Goal: Transaction & Acquisition: Register for event/course

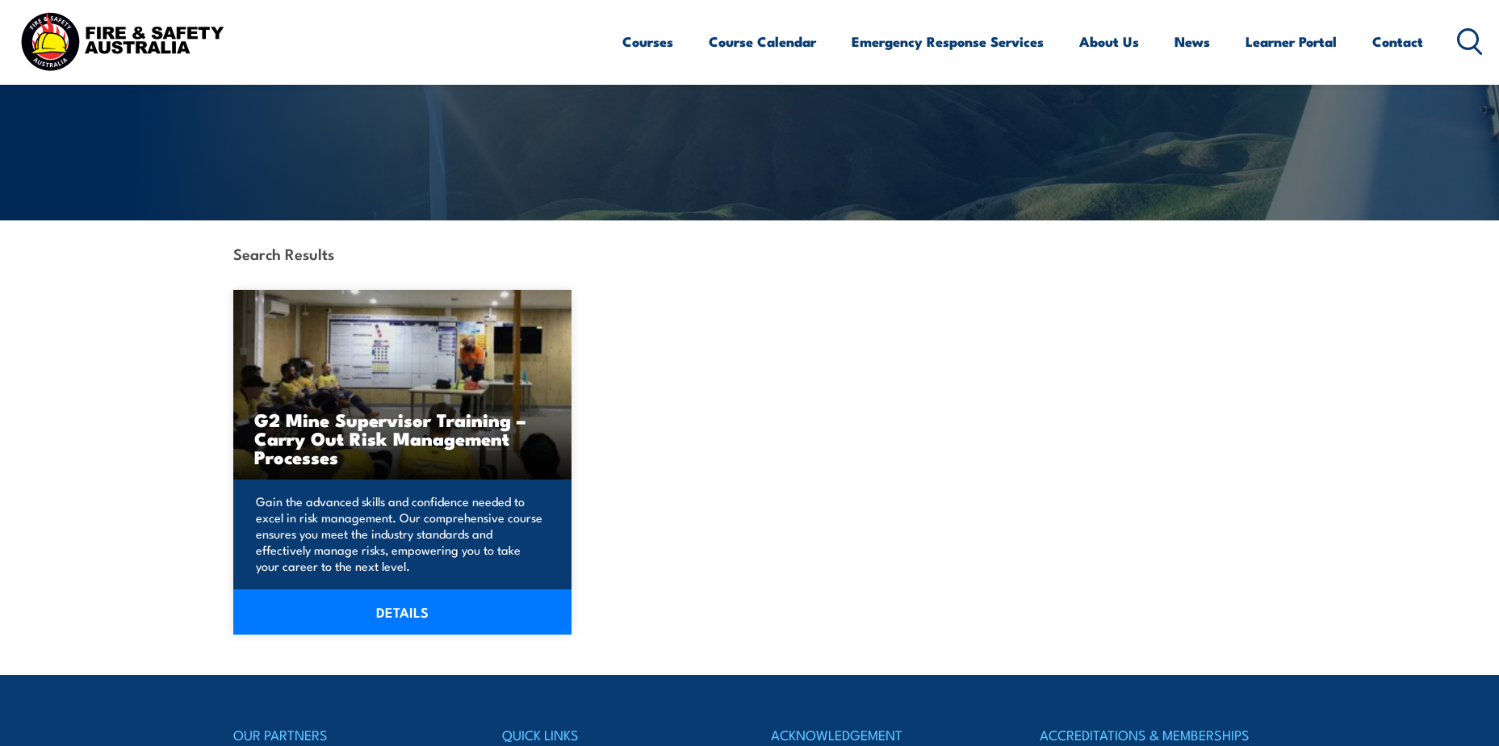
click at [470, 505] on p "Gain the advanced skills and confidence needed to excel in risk management. Our…" at bounding box center [400, 533] width 289 height 81
click at [411, 617] on link "DETAILS" at bounding box center [402, 611] width 339 height 45
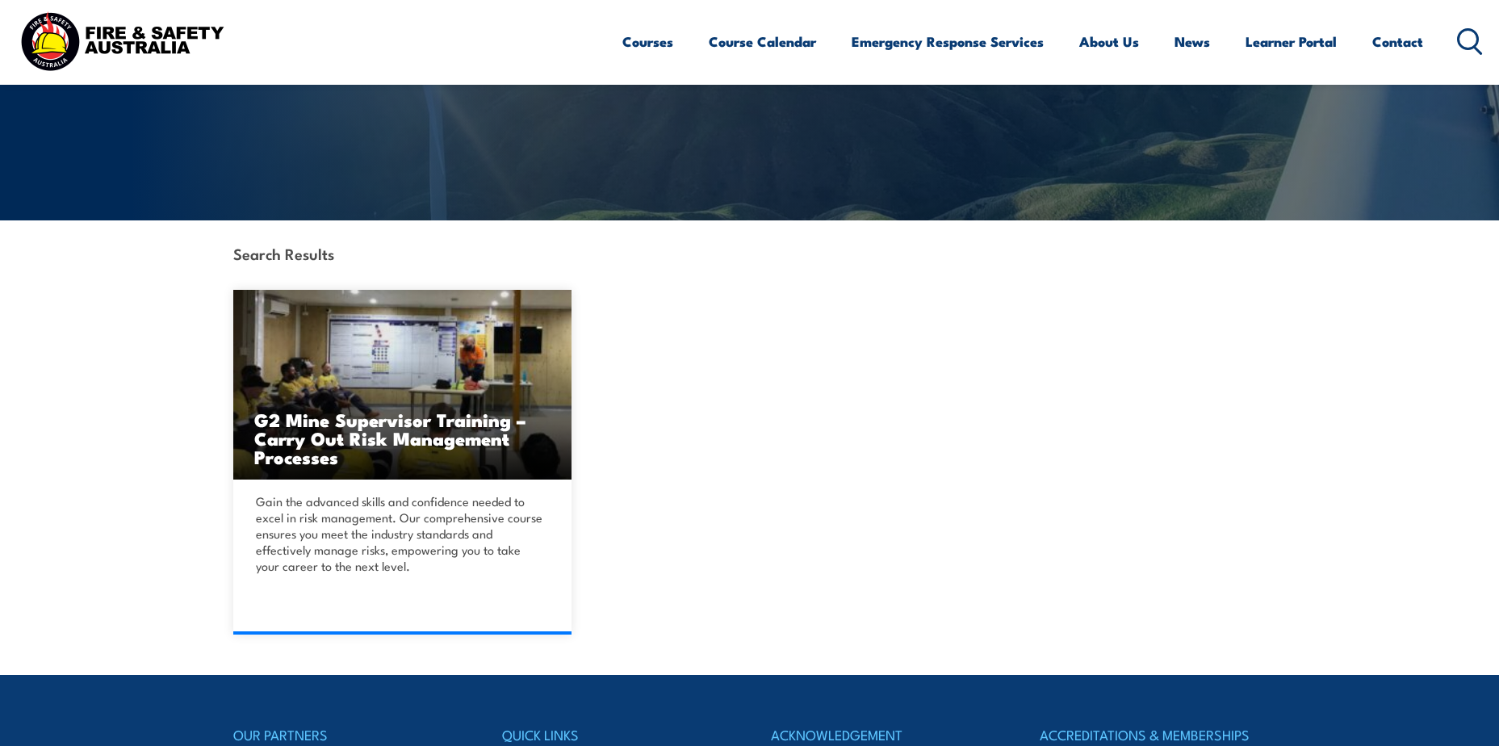
scroll to position [484, 0]
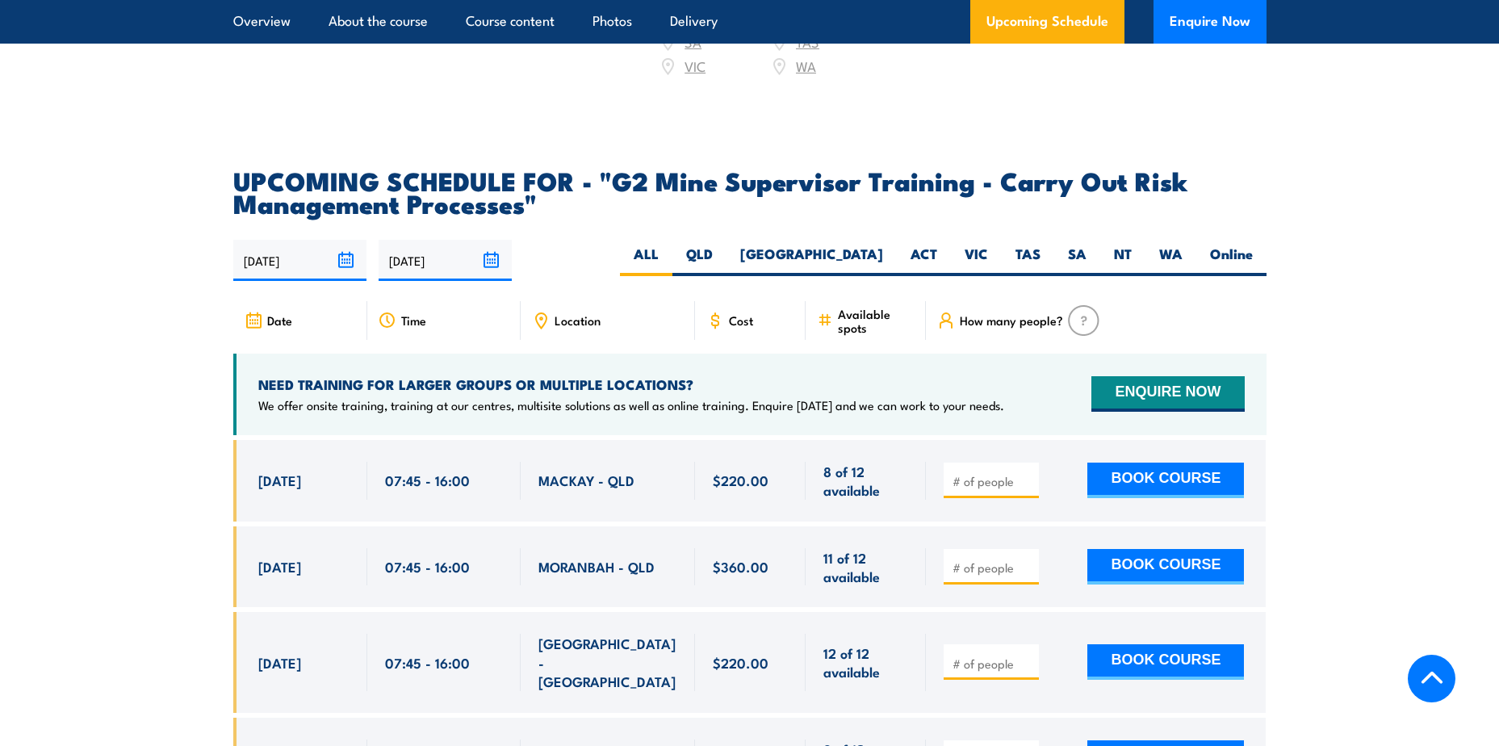
scroll to position [2907, 0]
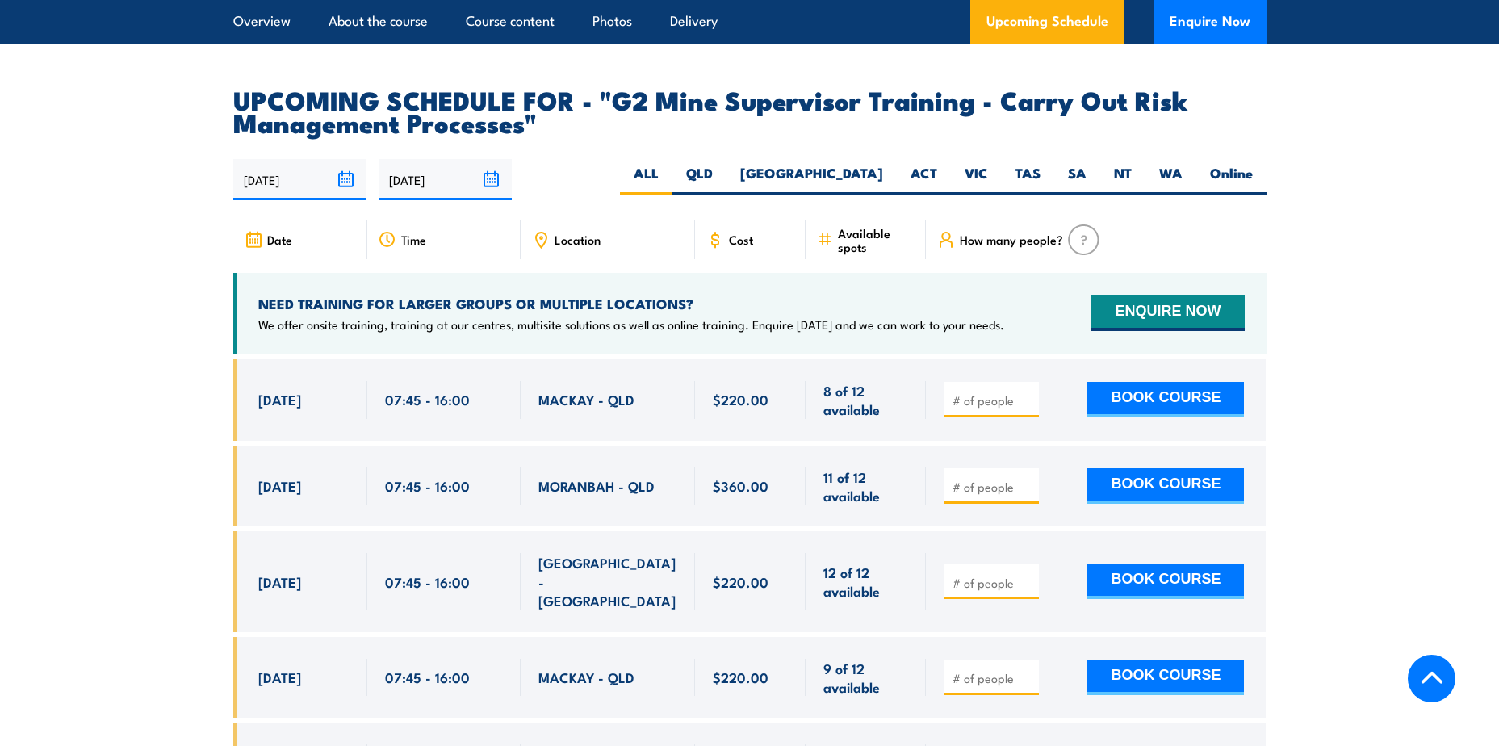
click at [979, 409] on input "number" at bounding box center [993, 400] width 81 height 16
type input "1"
click at [1116, 414] on button "BOOK COURSE" at bounding box center [1166, 400] width 157 height 36
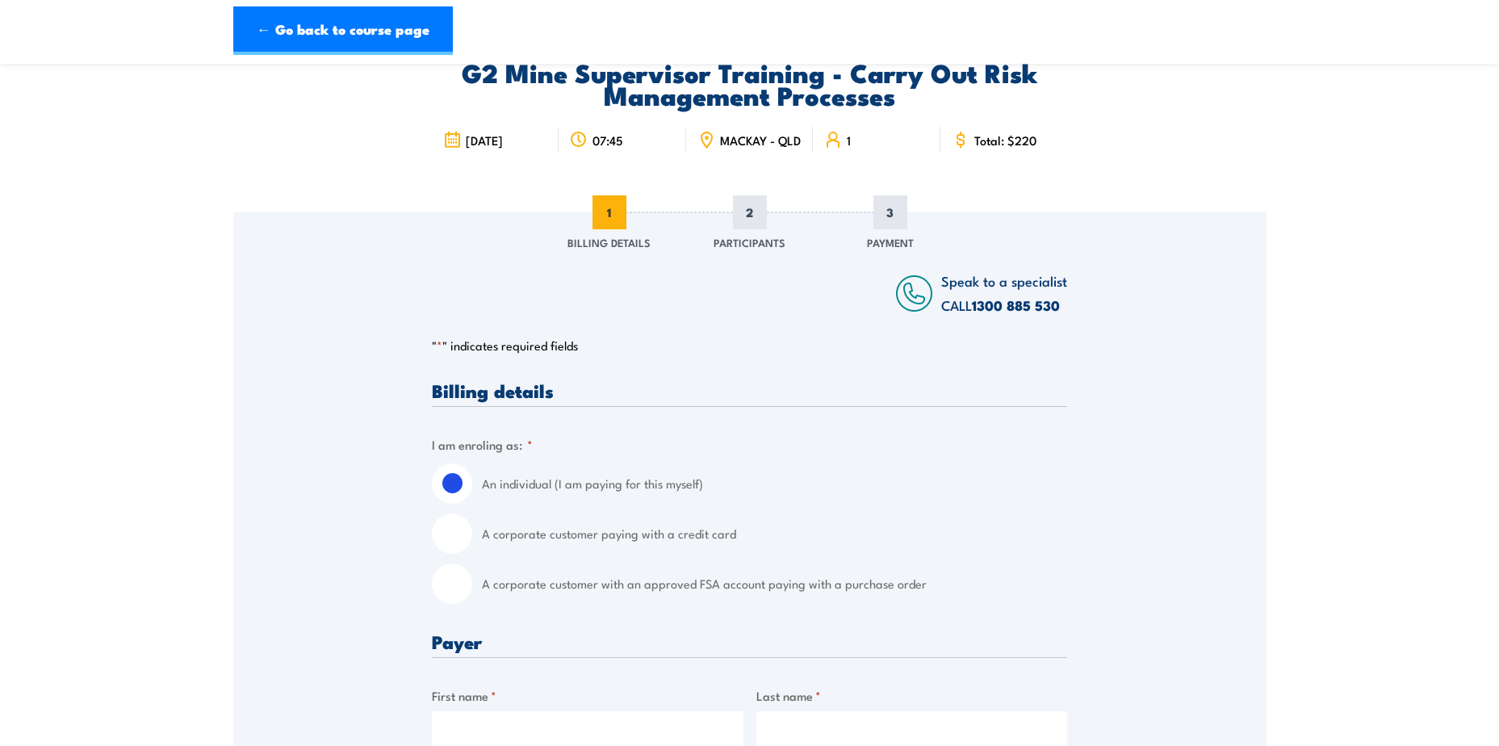
scroll to position [161, 0]
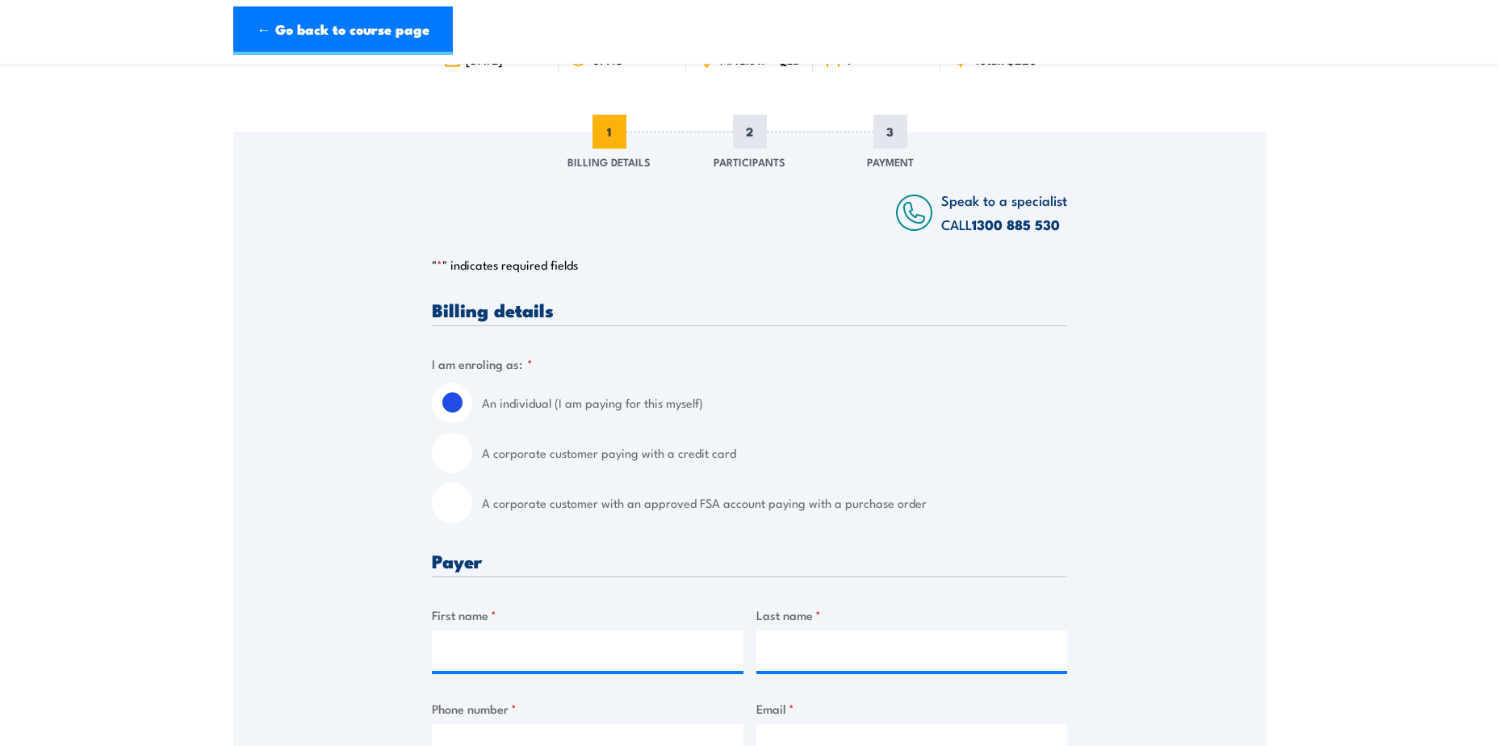
click at [447, 518] on input "A corporate customer with an approved FSA account paying with a purchase order" at bounding box center [452, 503] width 40 height 40
radio input "true"
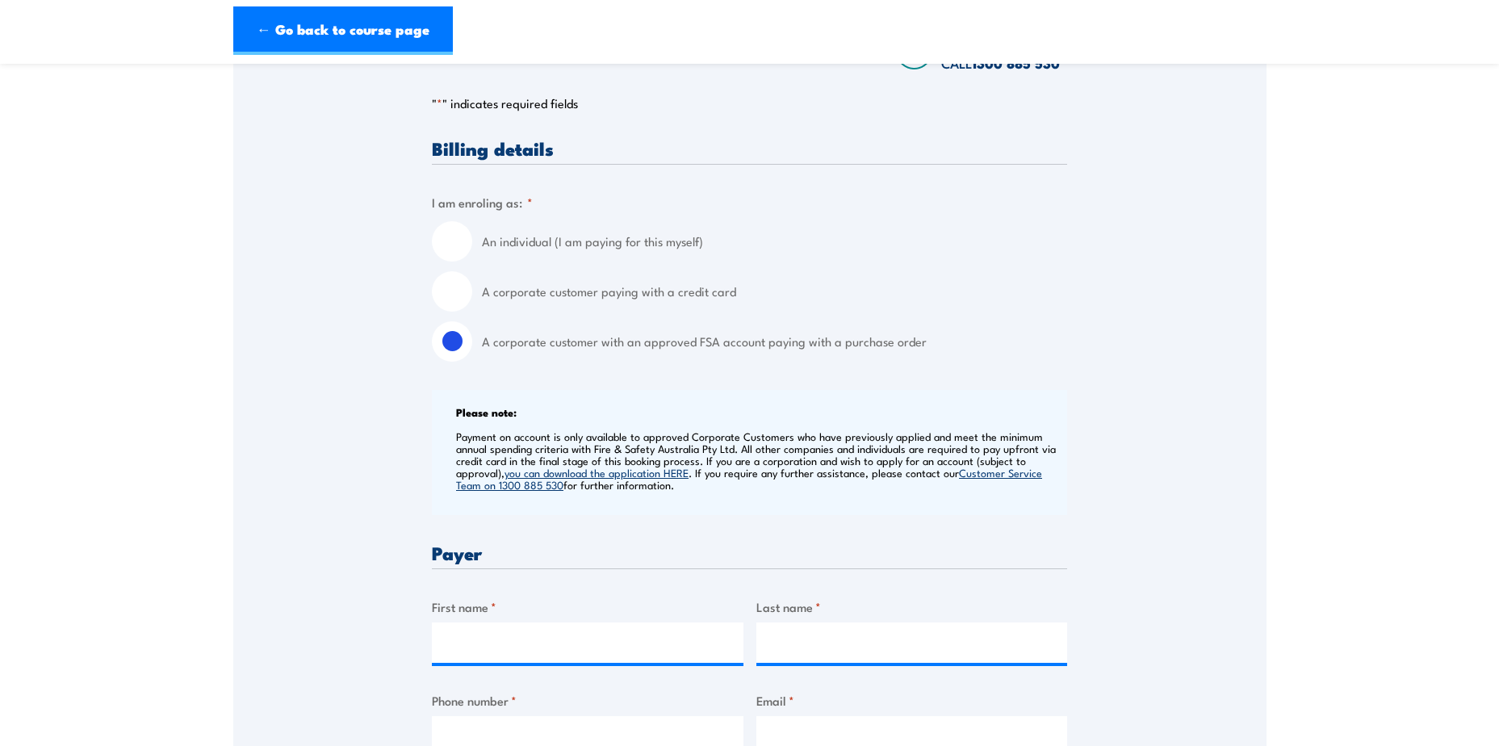
scroll to position [484, 0]
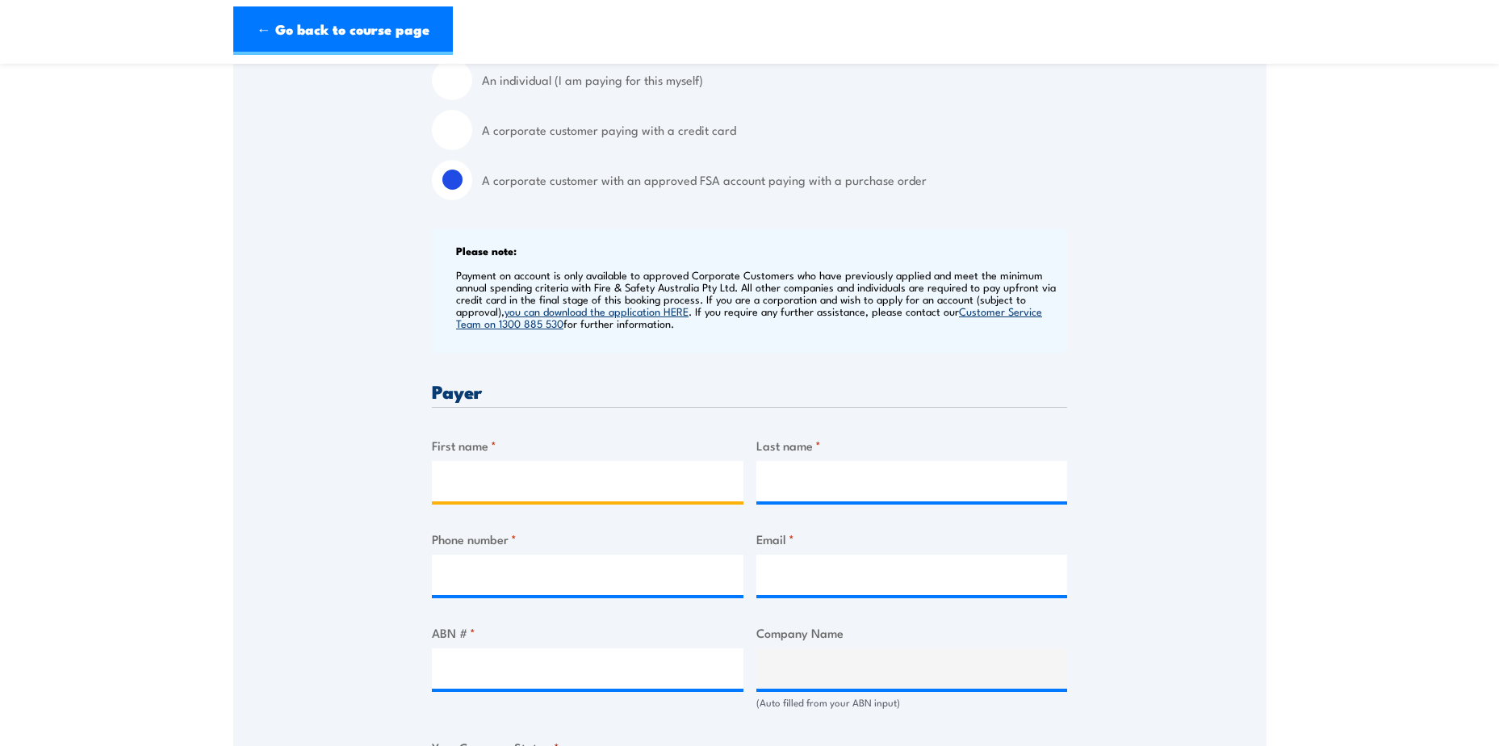
click at [506, 487] on input "First name *" at bounding box center [588, 481] width 312 height 40
type input "Foreman"
type input "Amaru"
click at [454, 578] on input "Phone number *" at bounding box center [588, 575] width 312 height 40
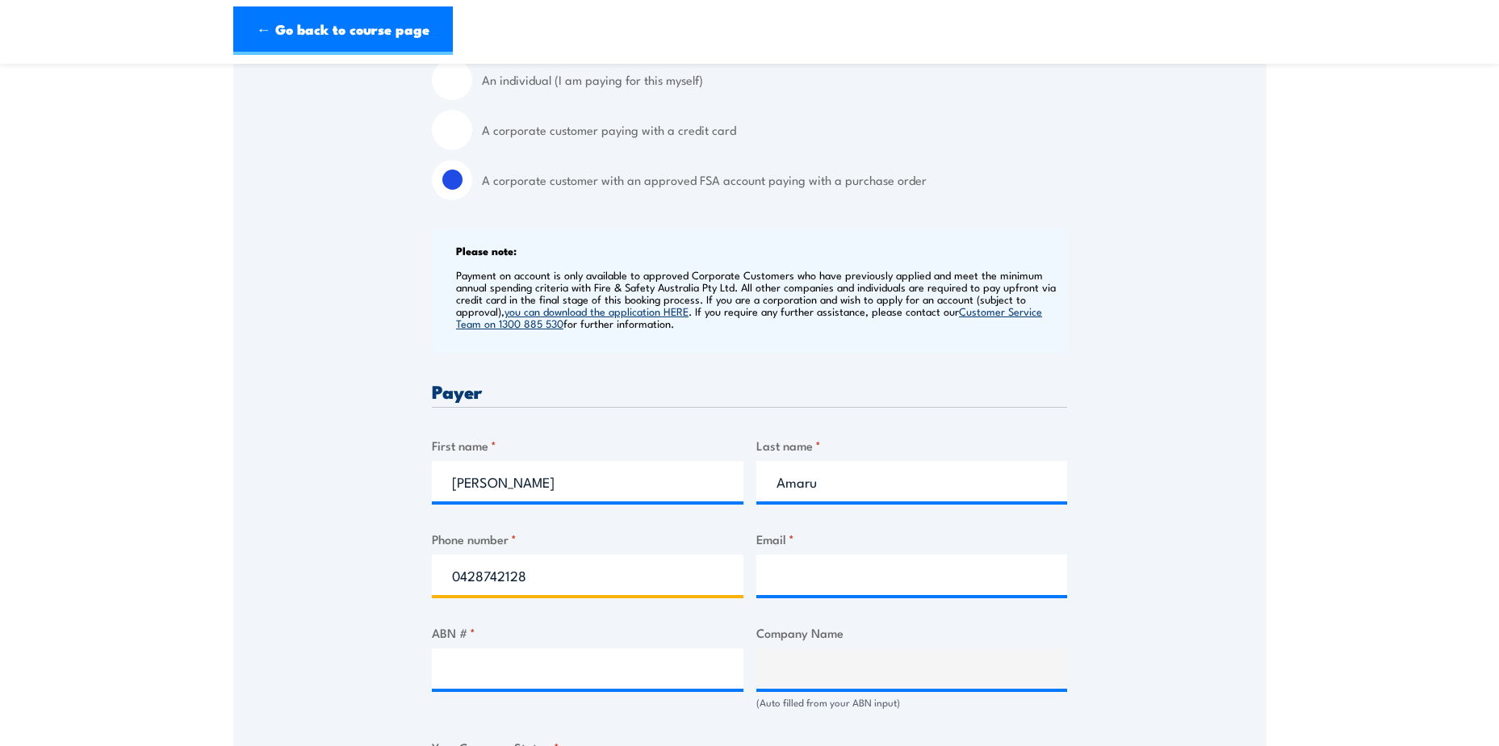
type input "0428742128"
click at [793, 587] on input "Email *" at bounding box center [913, 575] width 312 height 40
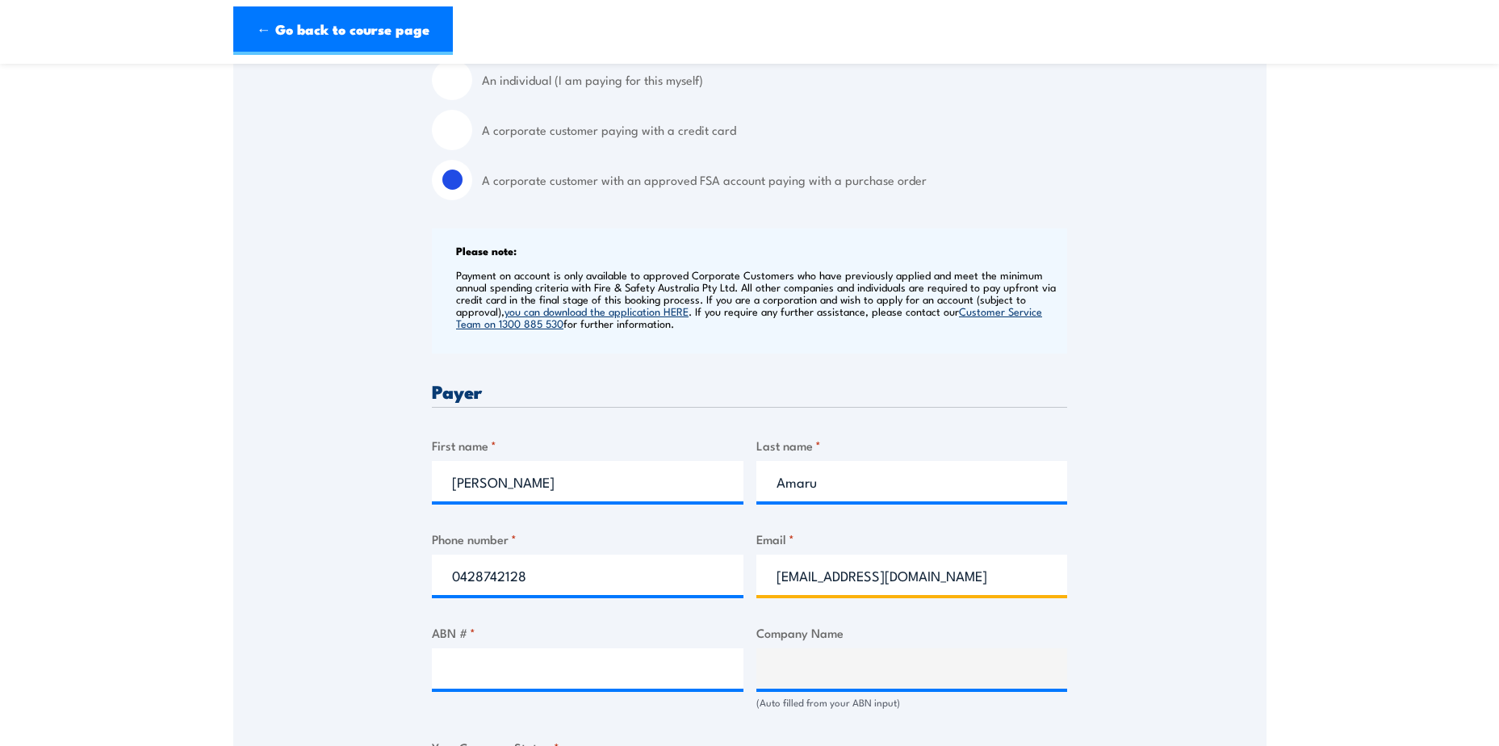
type input "ostraining@bhp.com"
click at [668, 669] on input "ABN # *" at bounding box center [588, 668] width 312 height 40
click at [477, 673] on input "ABN # *" at bounding box center [588, 668] width 312 height 40
type input "85623848895"
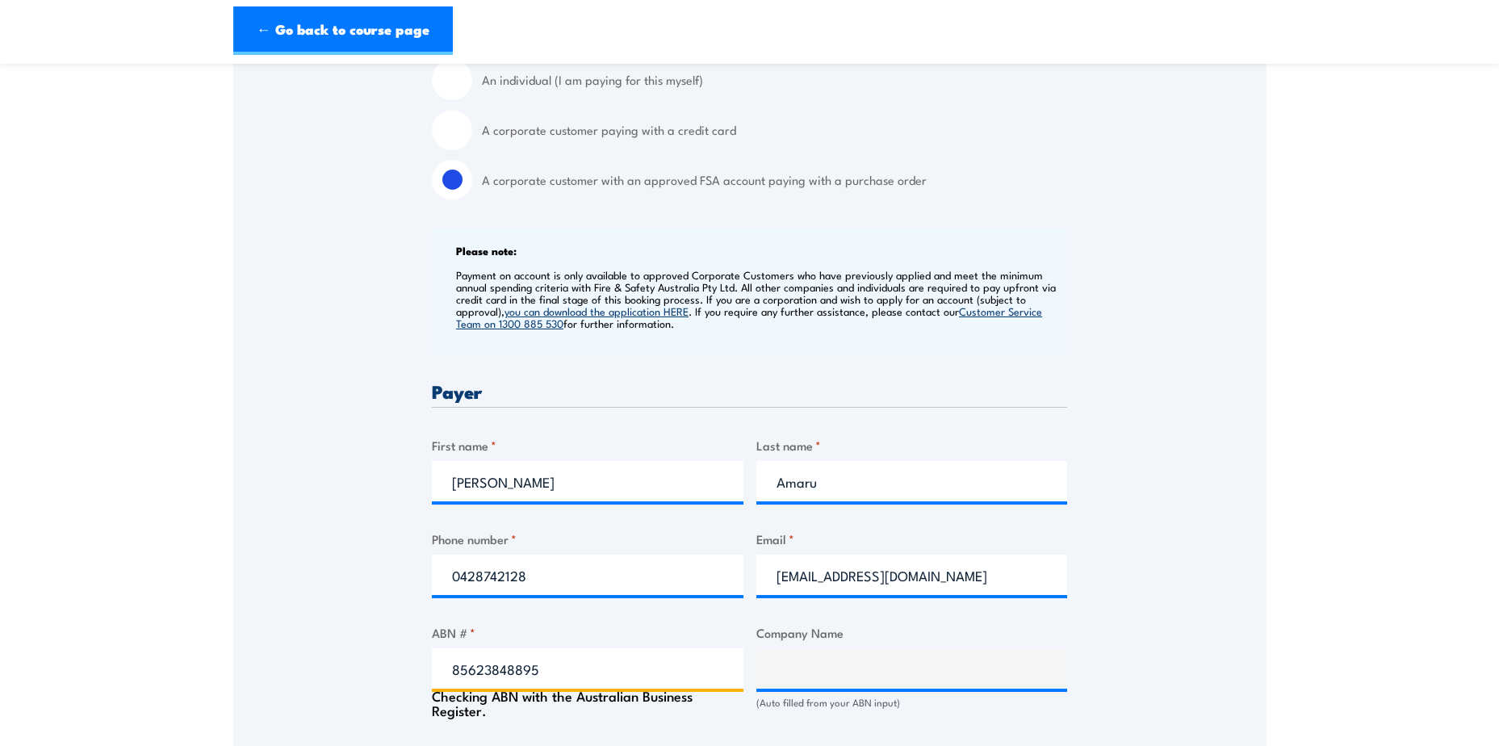
type input "OS ACPM PTY LTD"
radio input "true"
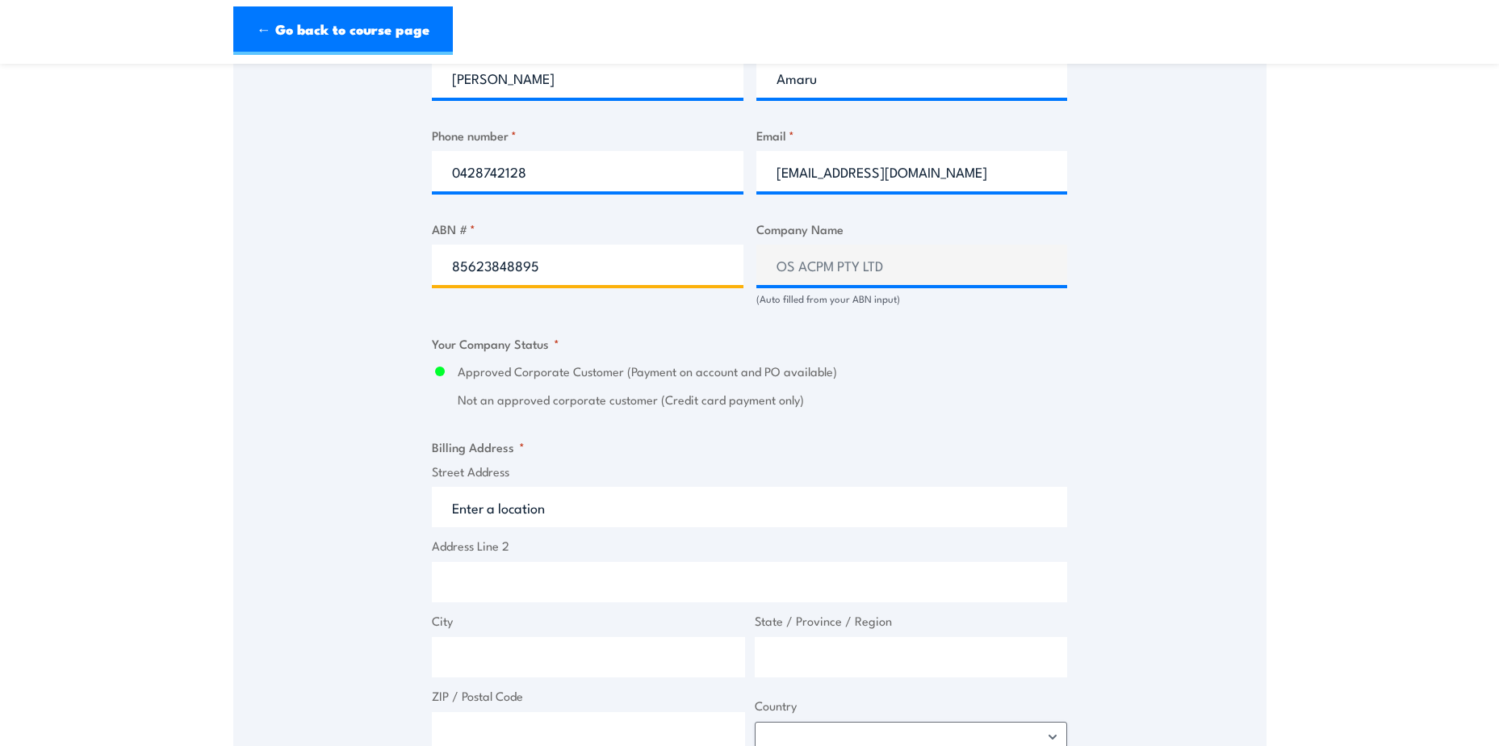
scroll to position [1050, 0]
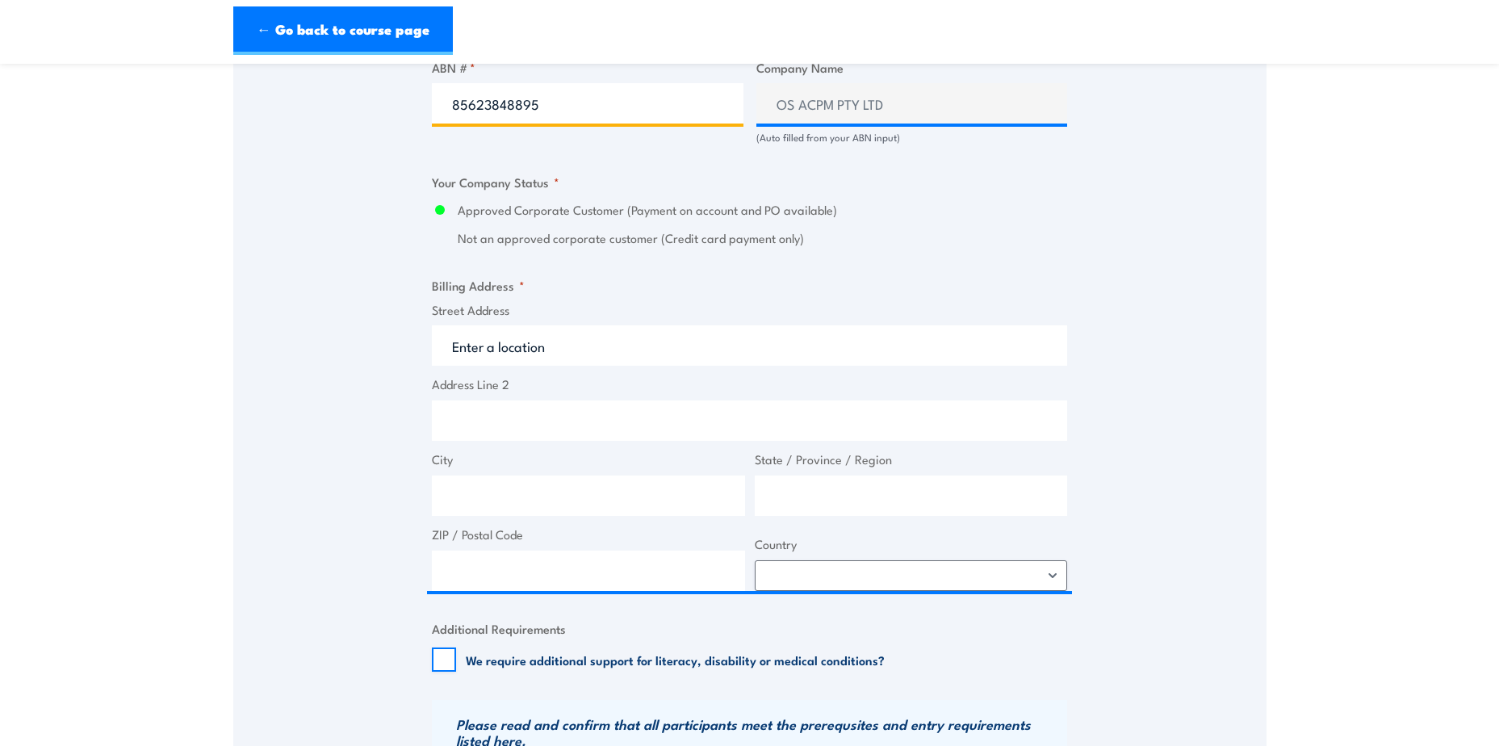
type input "85623848895"
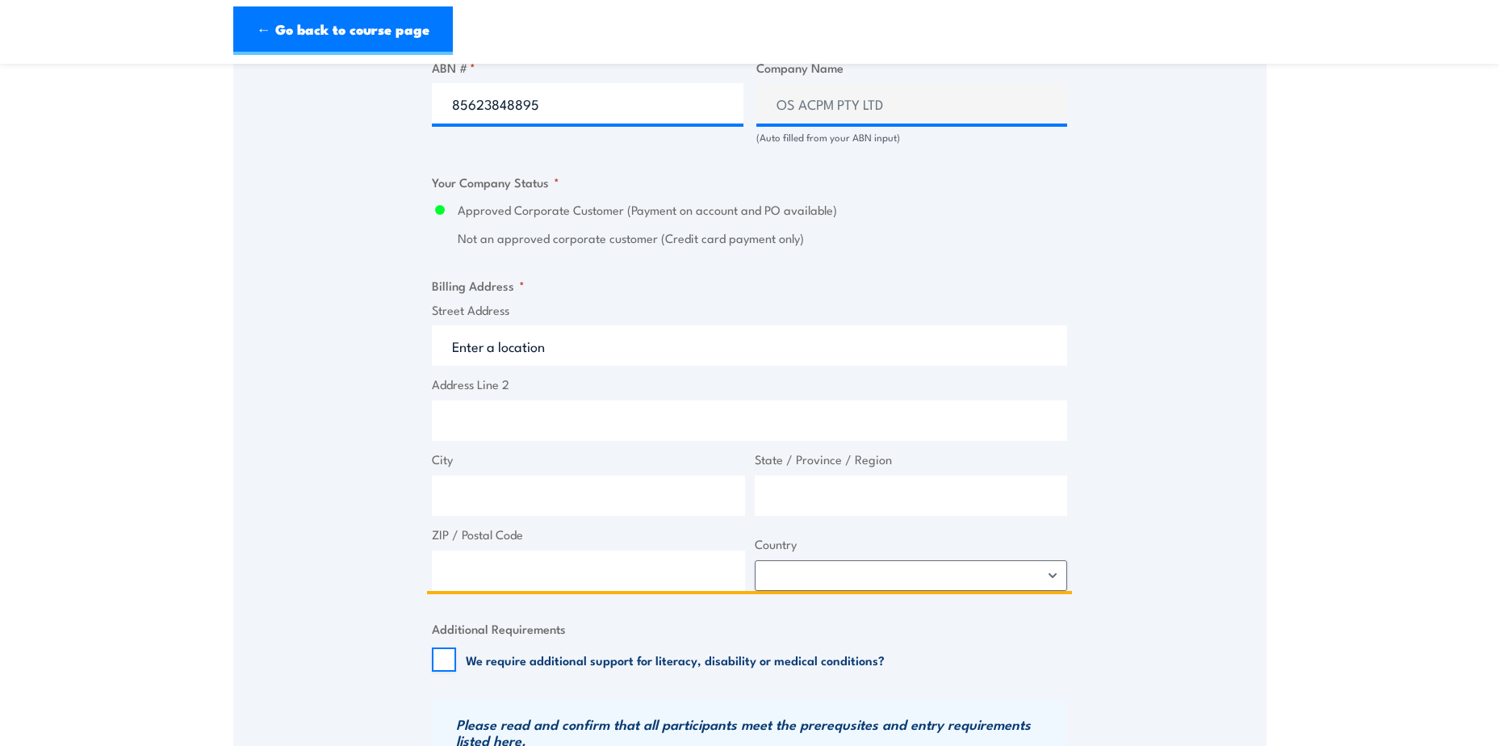
click at [568, 363] on input "Street Address" at bounding box center [749, 345] width 635 height 40
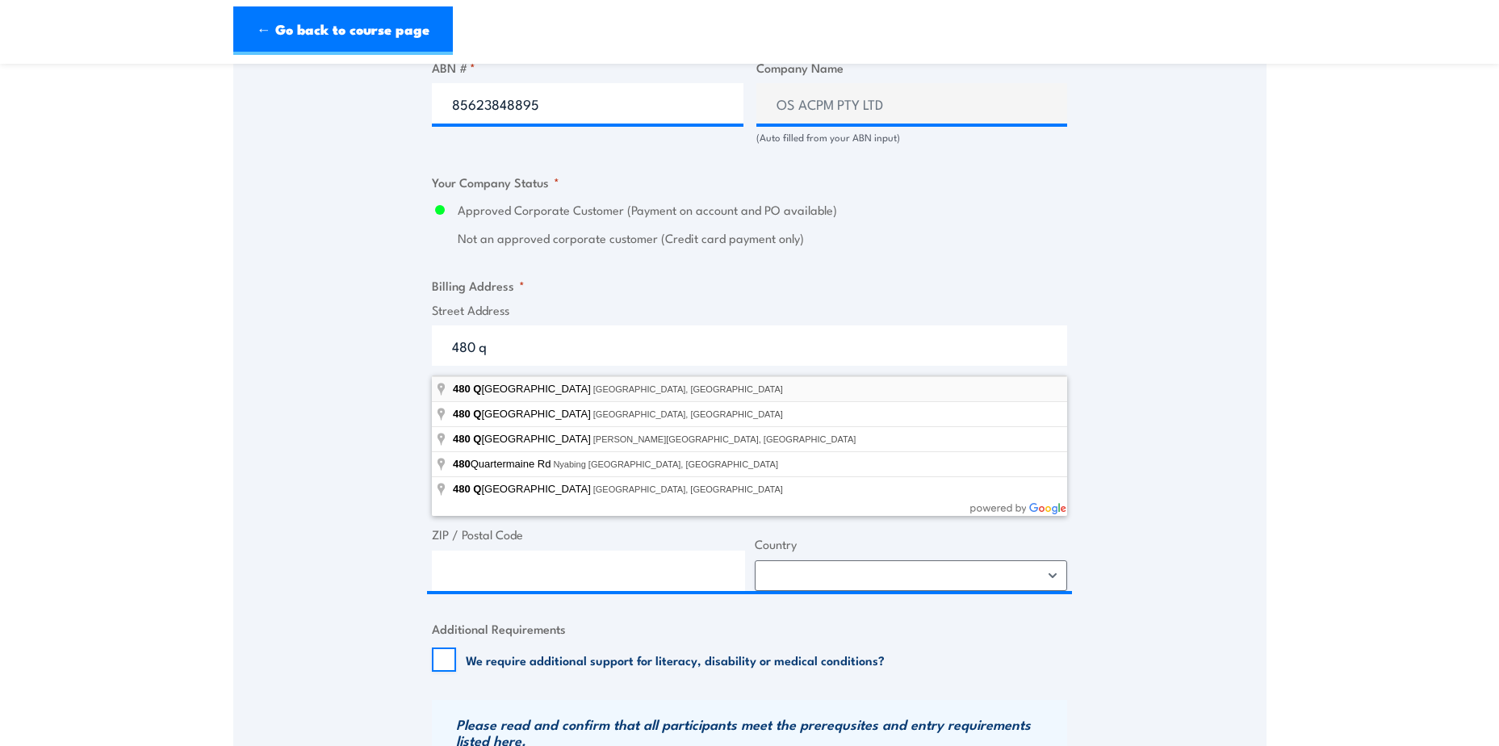
type input "480 Queen Street, Brisbane City QLD, Australia"
type input "480 Queen St"
type input "Brisbane City"
type input "[GEOGRAPHIC_DATA]"
type input "4000"
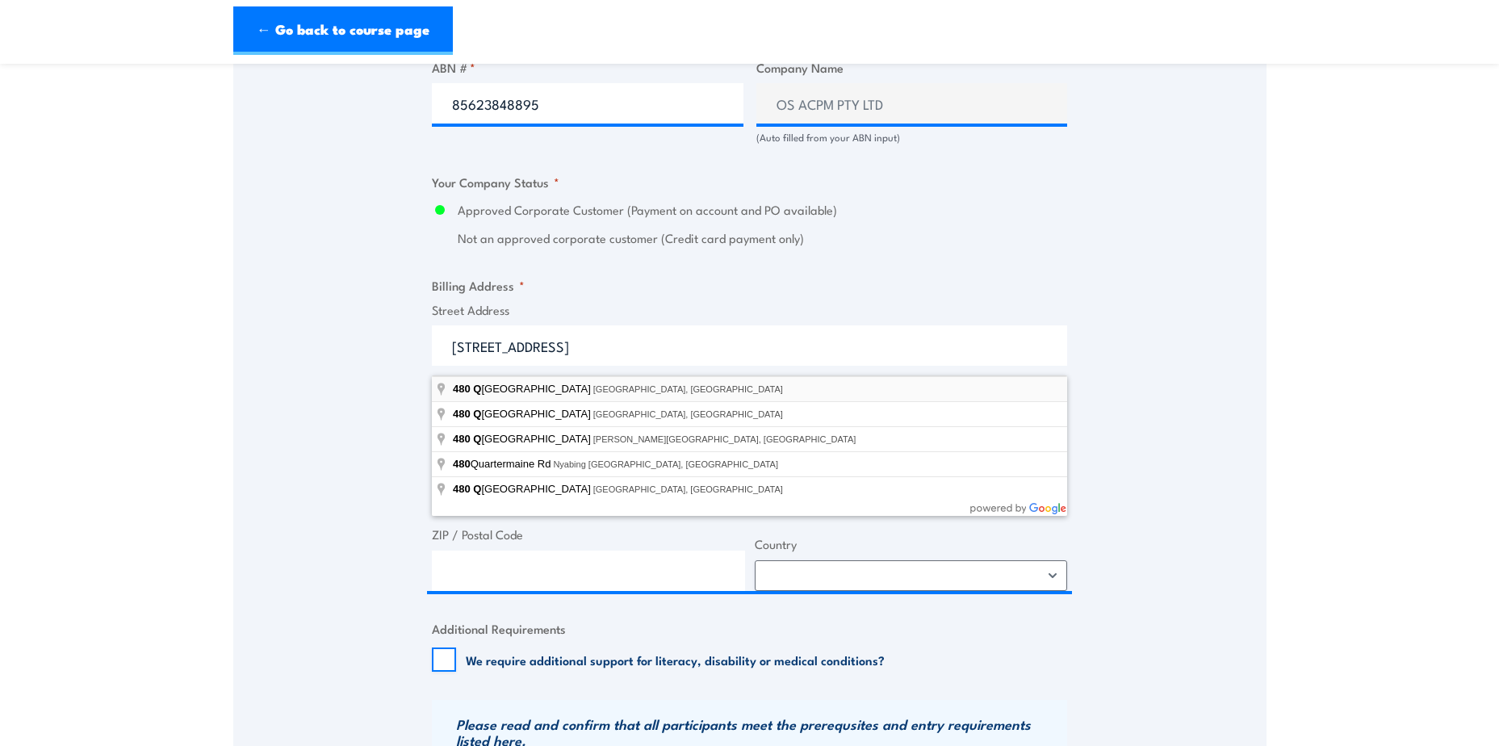
select select "Australia"
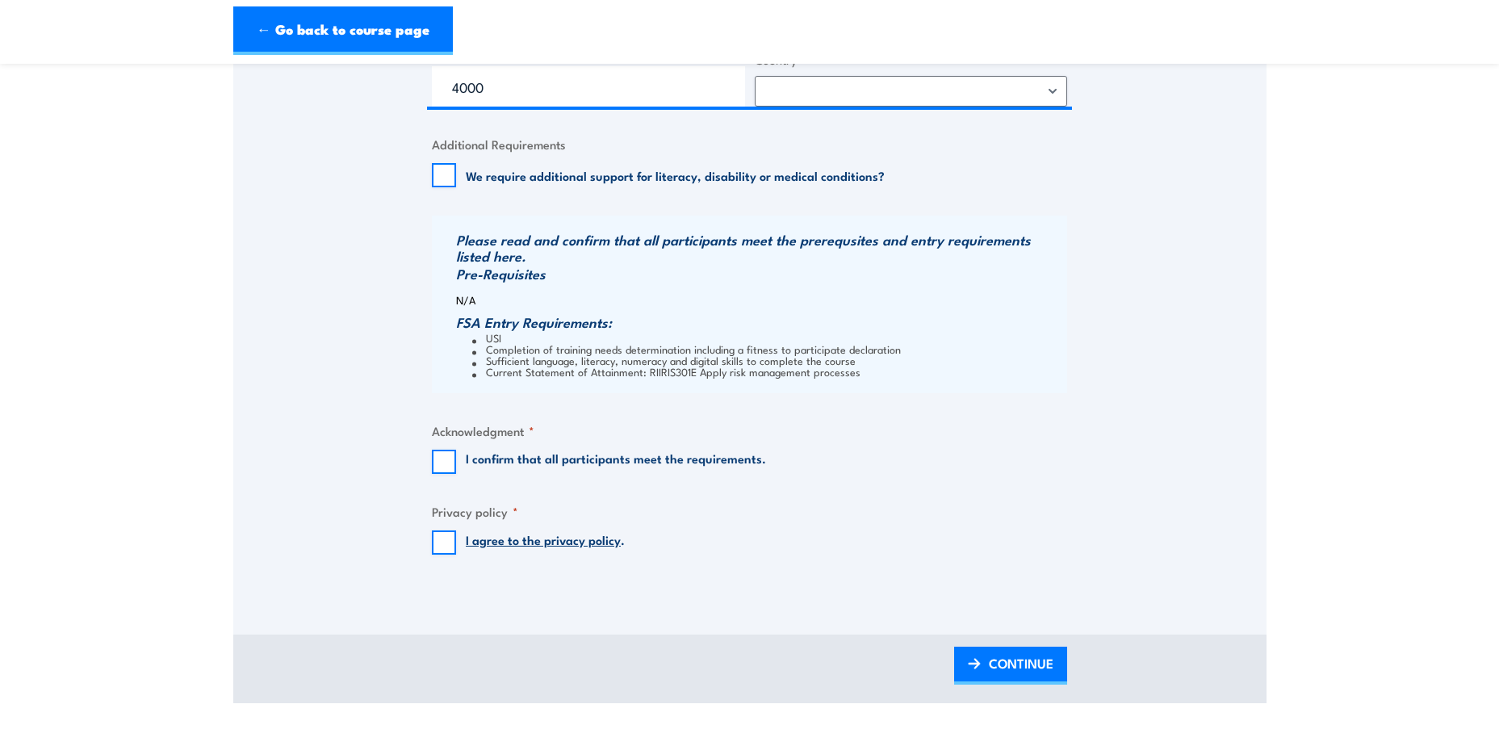
scroll to position [1696, 0]
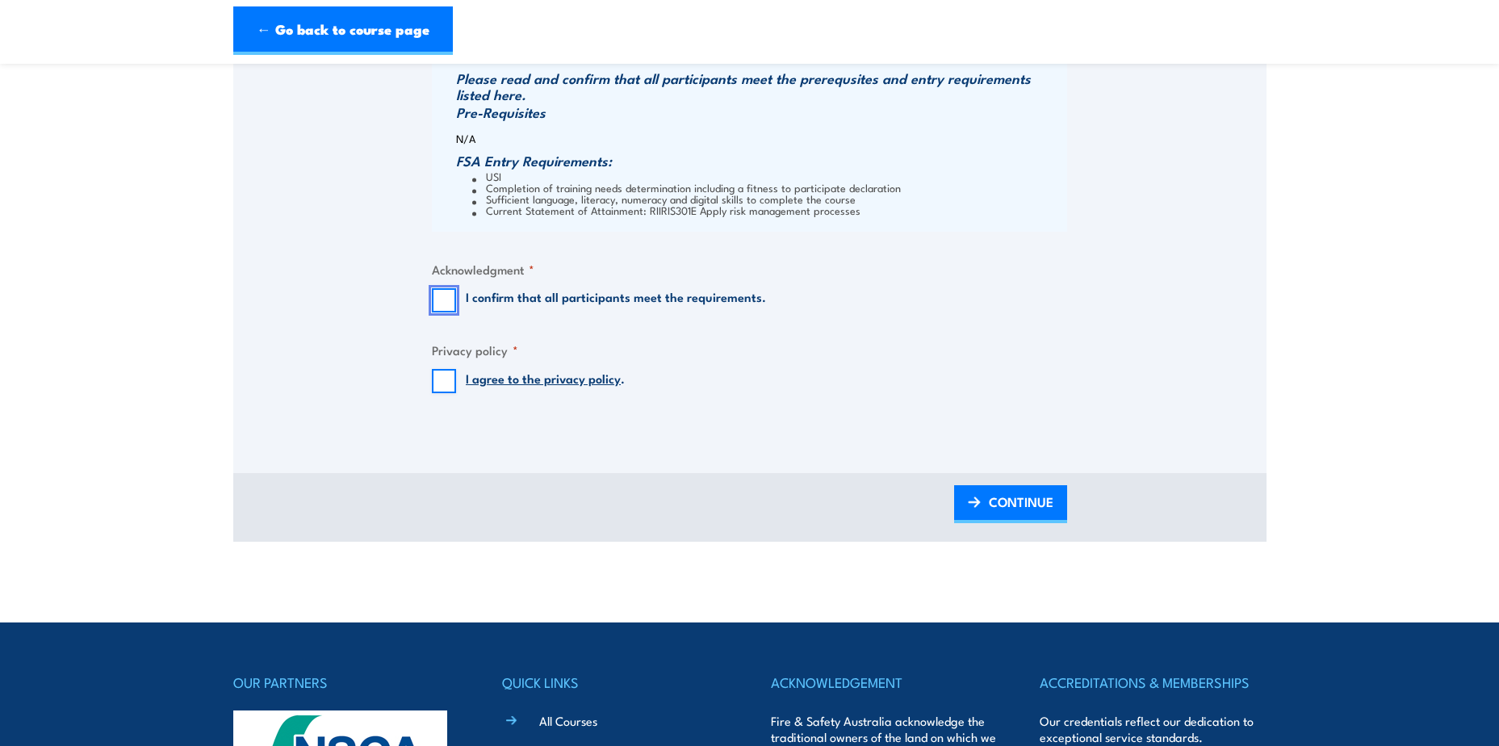
click at [437, 300] on input "I confirm that all participants meet the requirements." at bounding box center [444, 300] width 24 height 24
checkbox input "true"
click at [443, 385] on input "I agree to the privacy policy ." at bounding box center [444, 381] width 24 height 24
checkbox input "true"
click at [1008, 518] on span "CONTINUE" at bounding box center [1021, 501] width 65 height 43
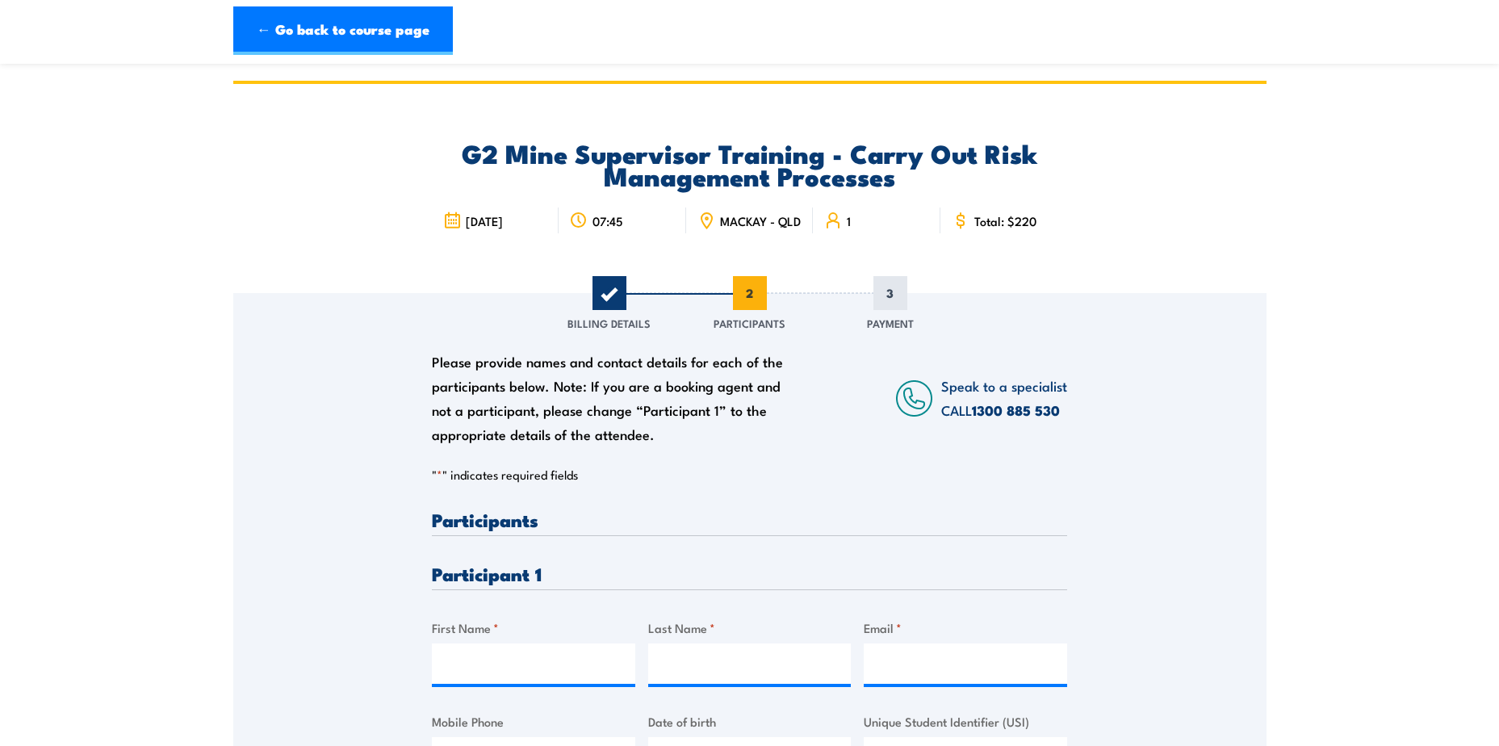
scroll to position [161, 0]
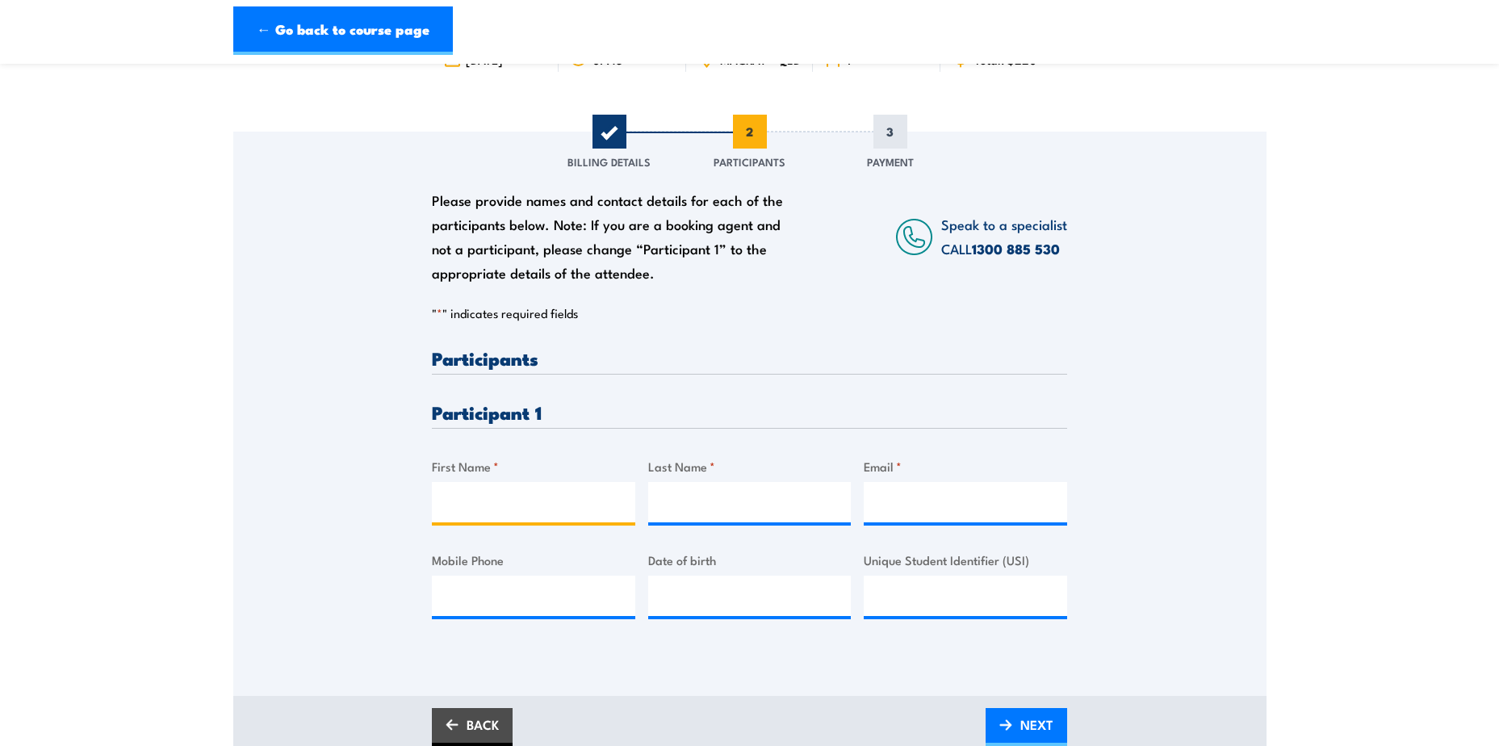
click at [572, 512] on input "First Name *" at bounding box center [533, 502] width 203 height 40
click at [468, 517] on input "First Name *" at bounding box center [533, 502] width 203 height 40
type input "Warwick"
click at [696, 509] on input "Last Name *" at bounding box center [749, 502] width 203 height 40
type input "Wehrman"
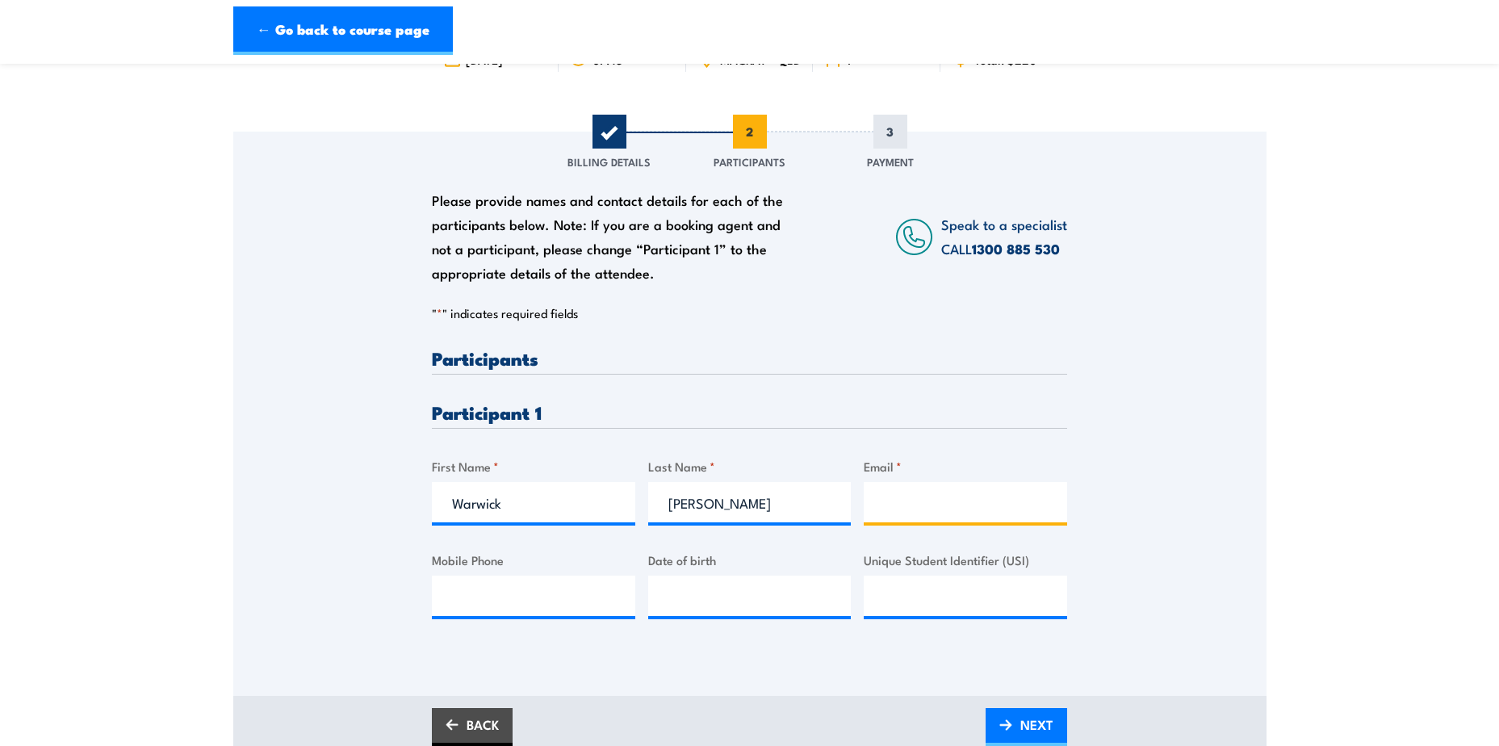
click at [899, 513] on input "Email *" at bounding box center [965, 502] width 203 height 40
type input "warwick.wehrman@bhp.com"
click at [538, 614] on input "Mobile Phone" at bounding box center [533, 596] width 203 height 40
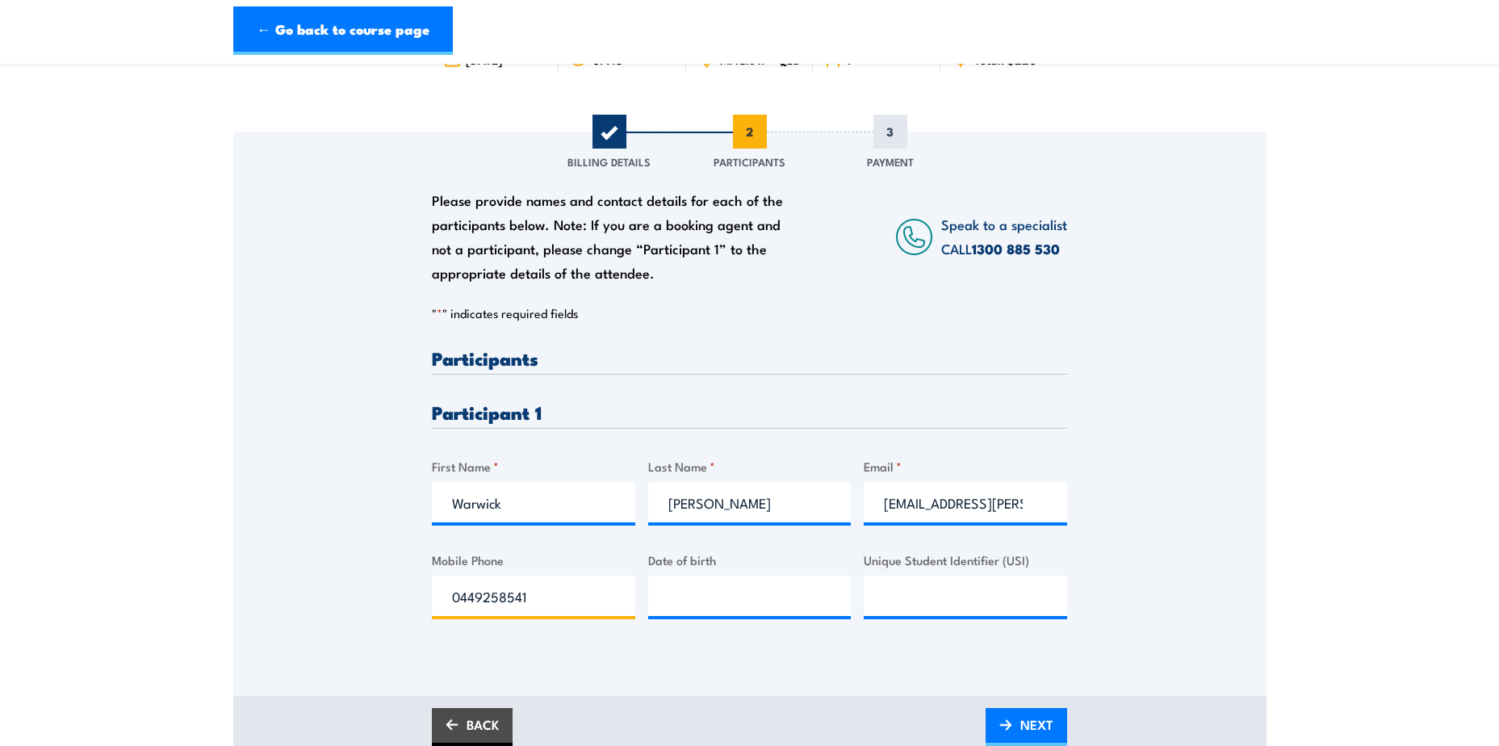
click at [484, 606] on input "0449258541" at bounding box center [533, 596] width 203 height 40
click at [507, 606] on input "0449258541" at bounding box center [533, 596] width 203 height 40
type input "0449258541"
click at [703, 615] on input "__/__/____" at bounding box center [749, 596] width 203 height 40
type input "29/11/1989"
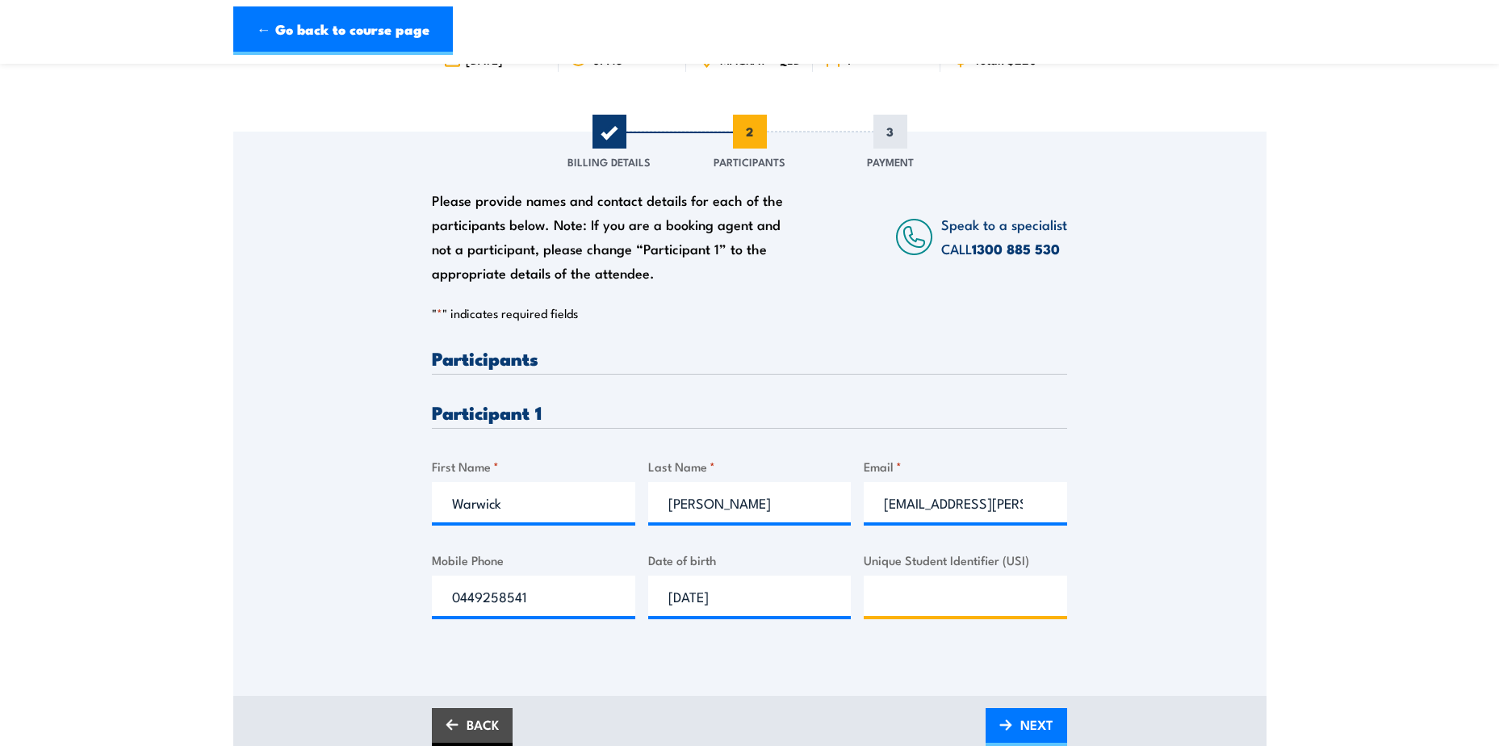
click at [934, 598] on input "Unique Student Identifier (USI)" at bounding box center [965, 596] width 203 height 40
click at [887, 609] on input "FPKMYDDUX" at bounding box center [965, 596] width 203 height 40
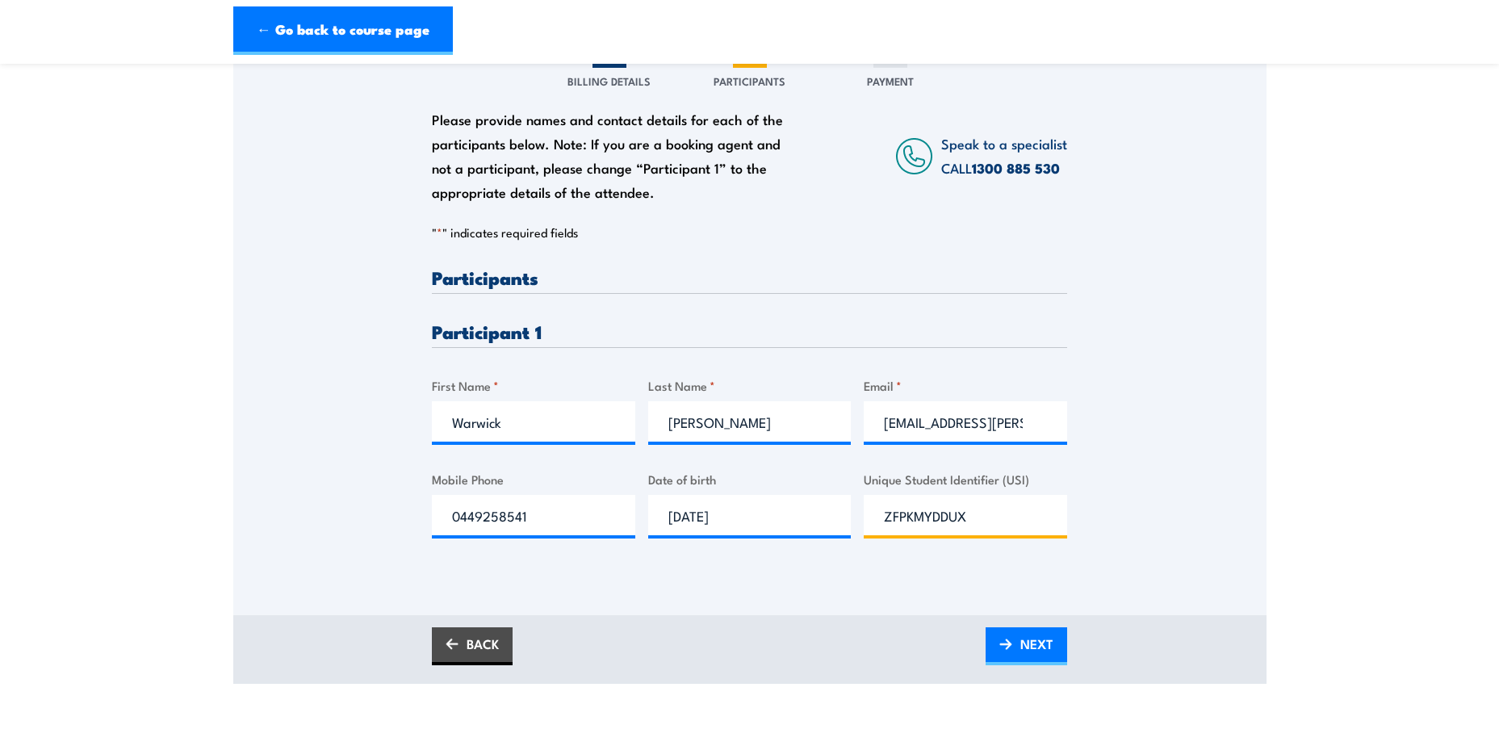
scroll to position [323, 0]
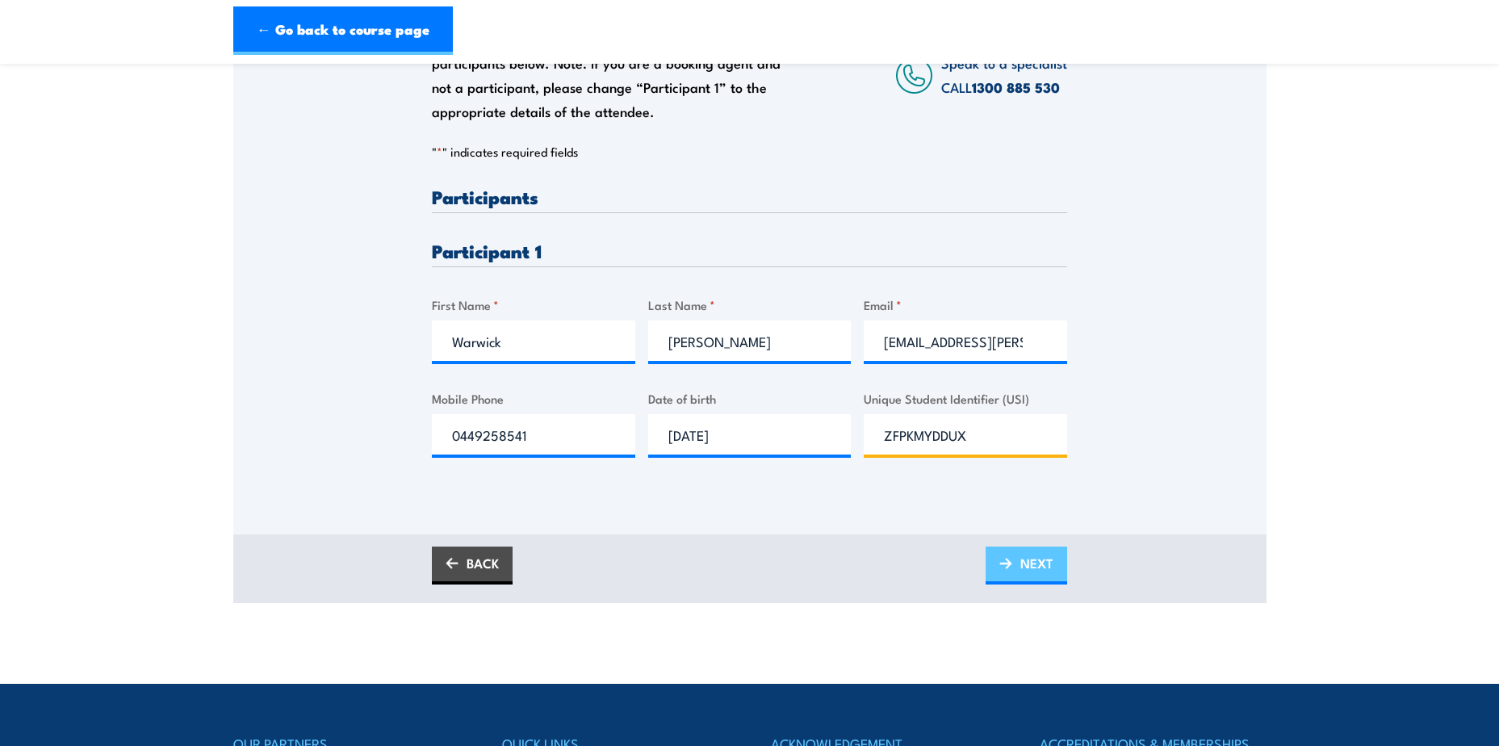
type input "ZFPKMYDDUX"
click at [1046, 585] on span "NEXT" at bounding box center [1037, 563] width 33 height 43
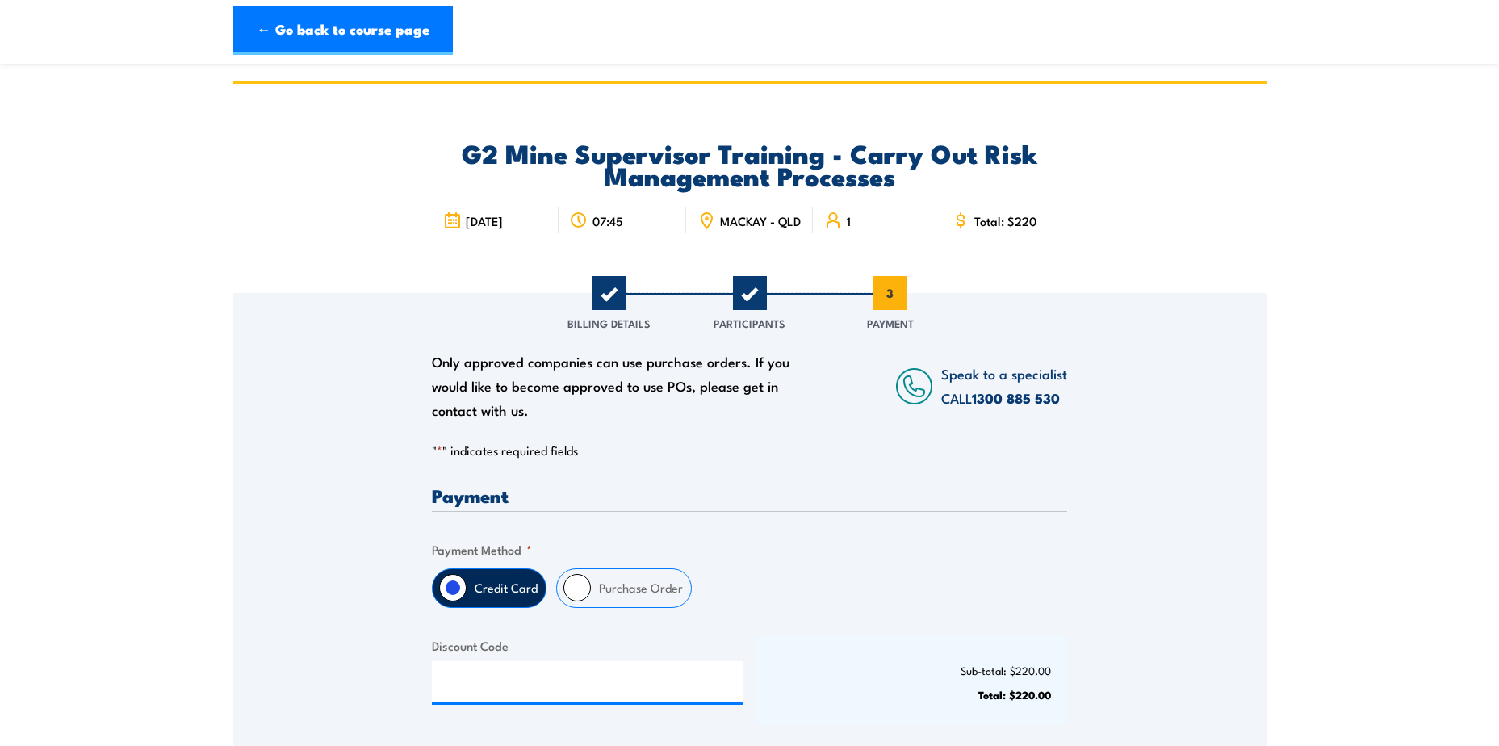
scroll to position [161, 0]
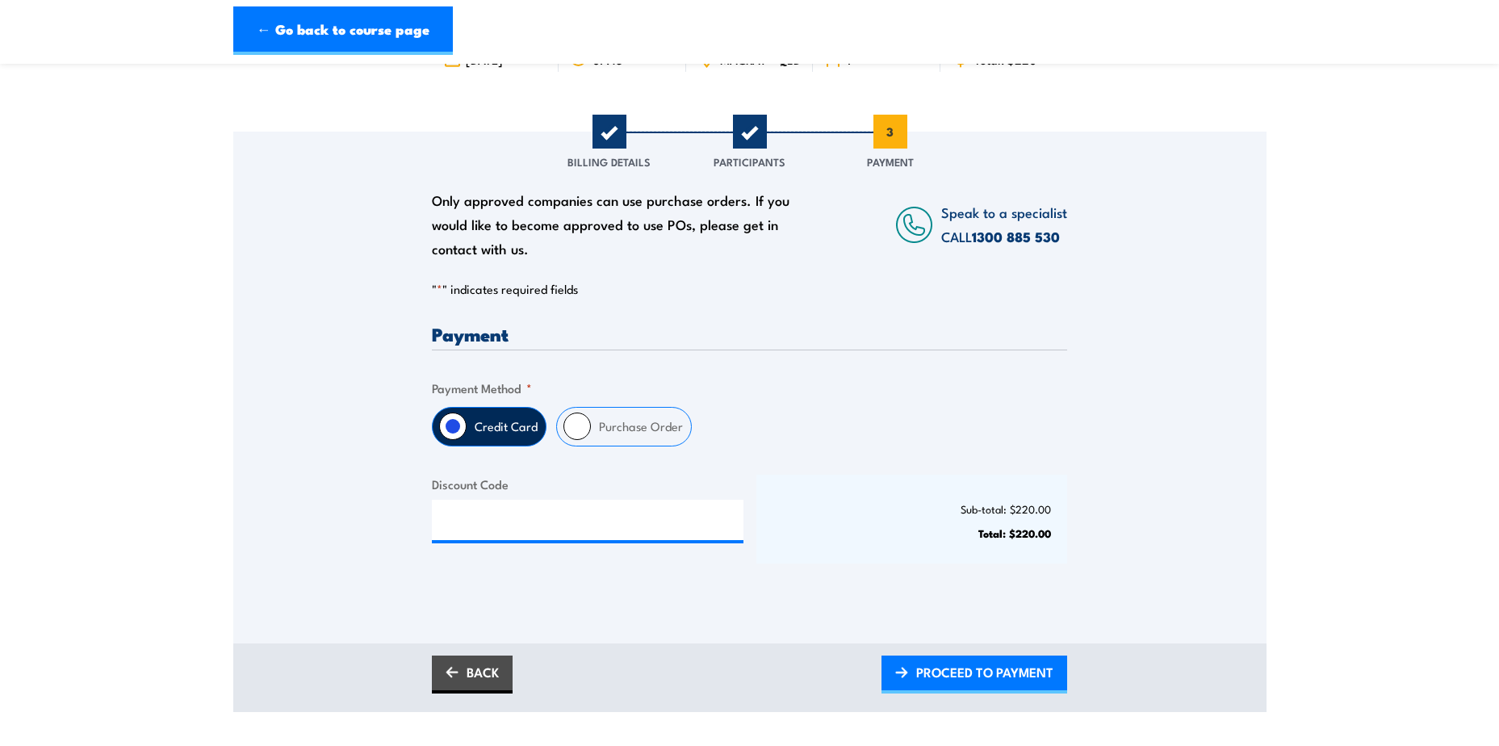
click at [632, 434] on label "Purchase Order" at bounding box center [641, 427] width 100 height 38
click at [591, 434] on input "Purchase Order" at bounding box center [577, 426] width 27 height 27
radio input "true"
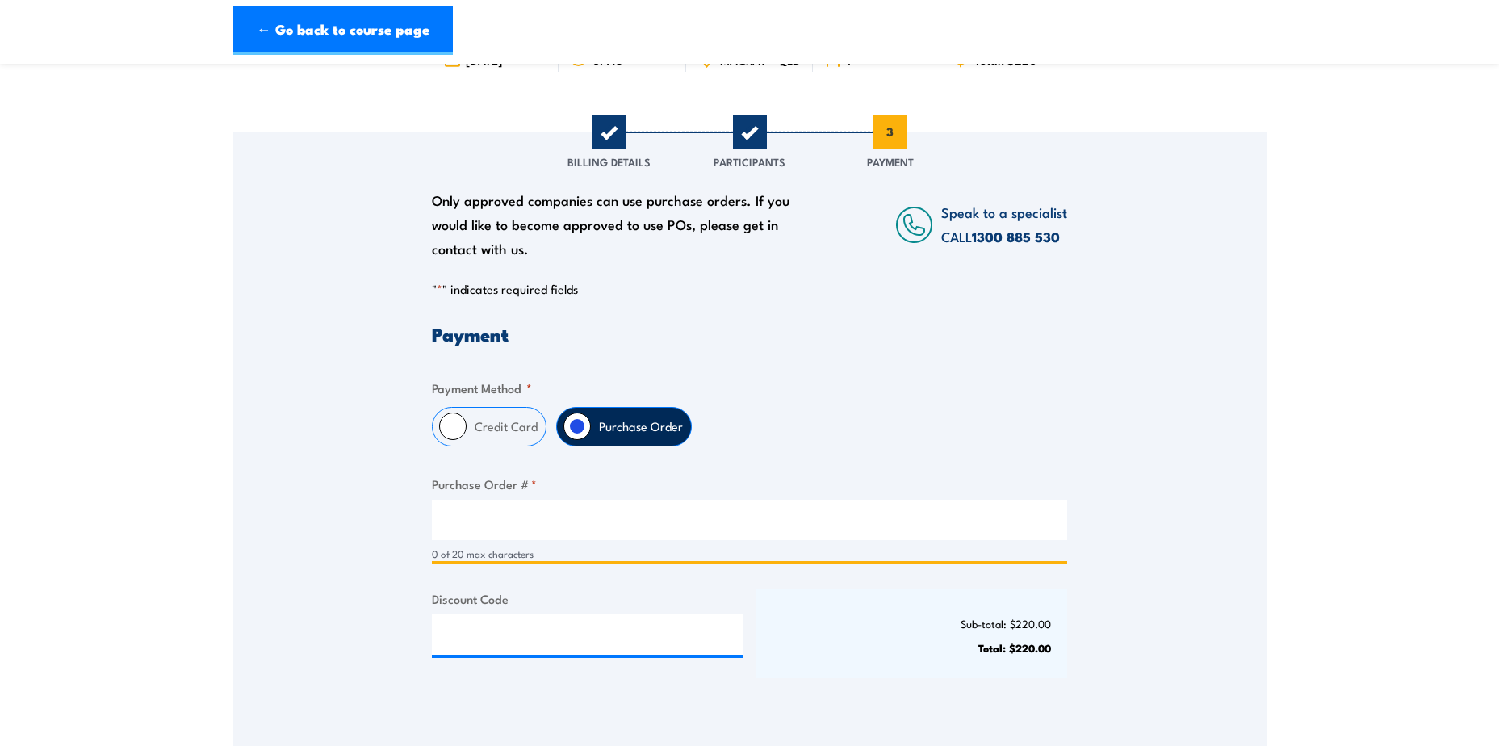
click at [623, 540] on input "Purchase Order # *" at bounding box center [749, 520] width 635 height 40
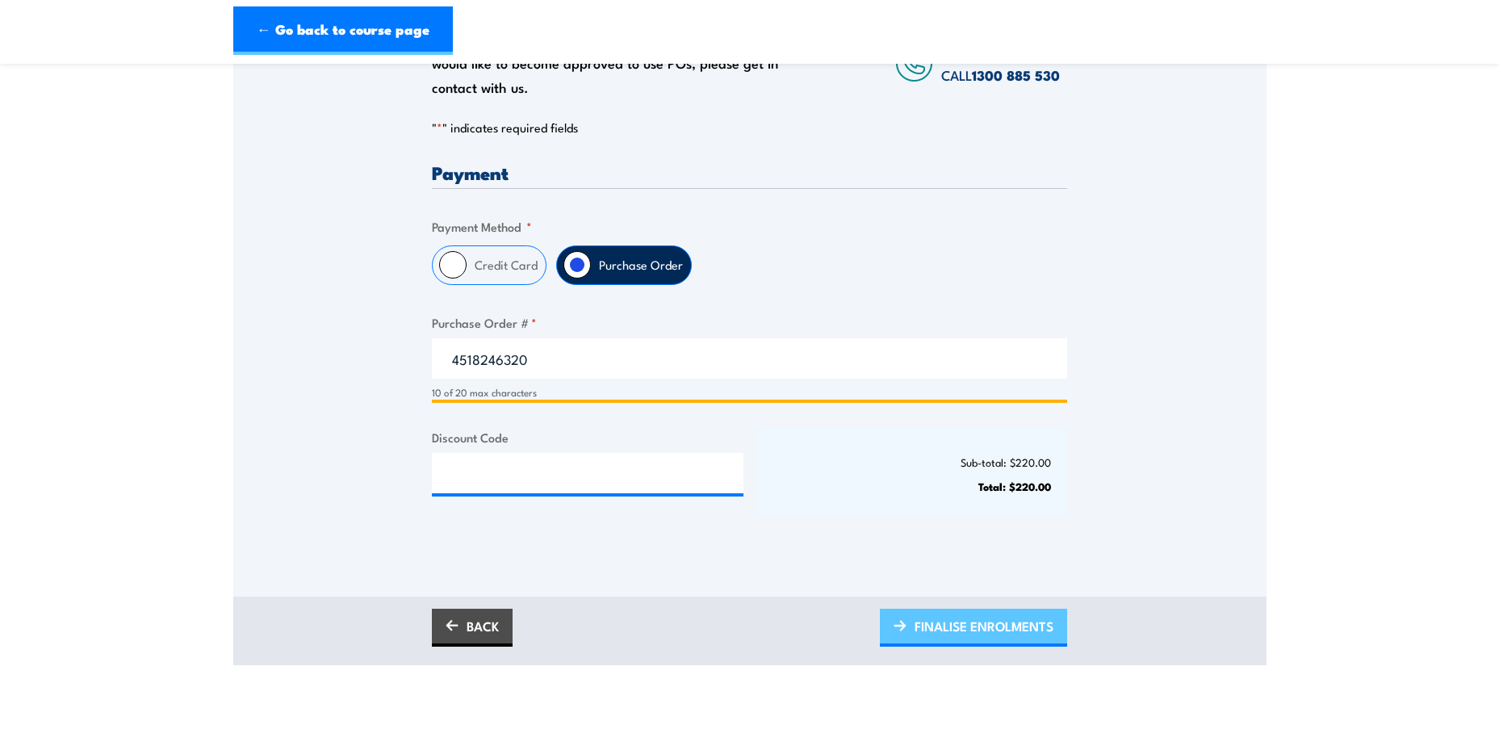
type input "4518246320"
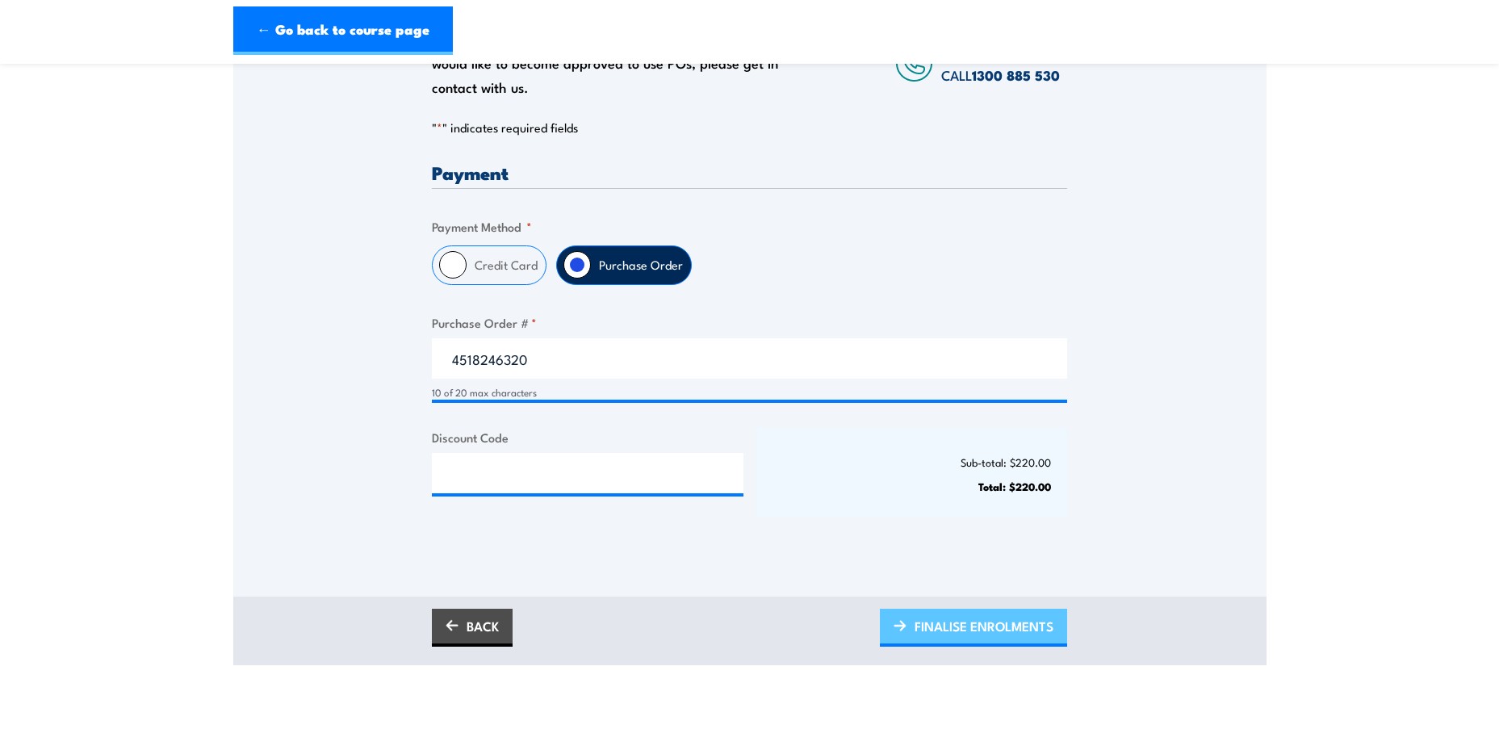
click at [933, 637] on span "FINALISE ENROLMENTS" at bounding box center [984, 626] width 139 height 43
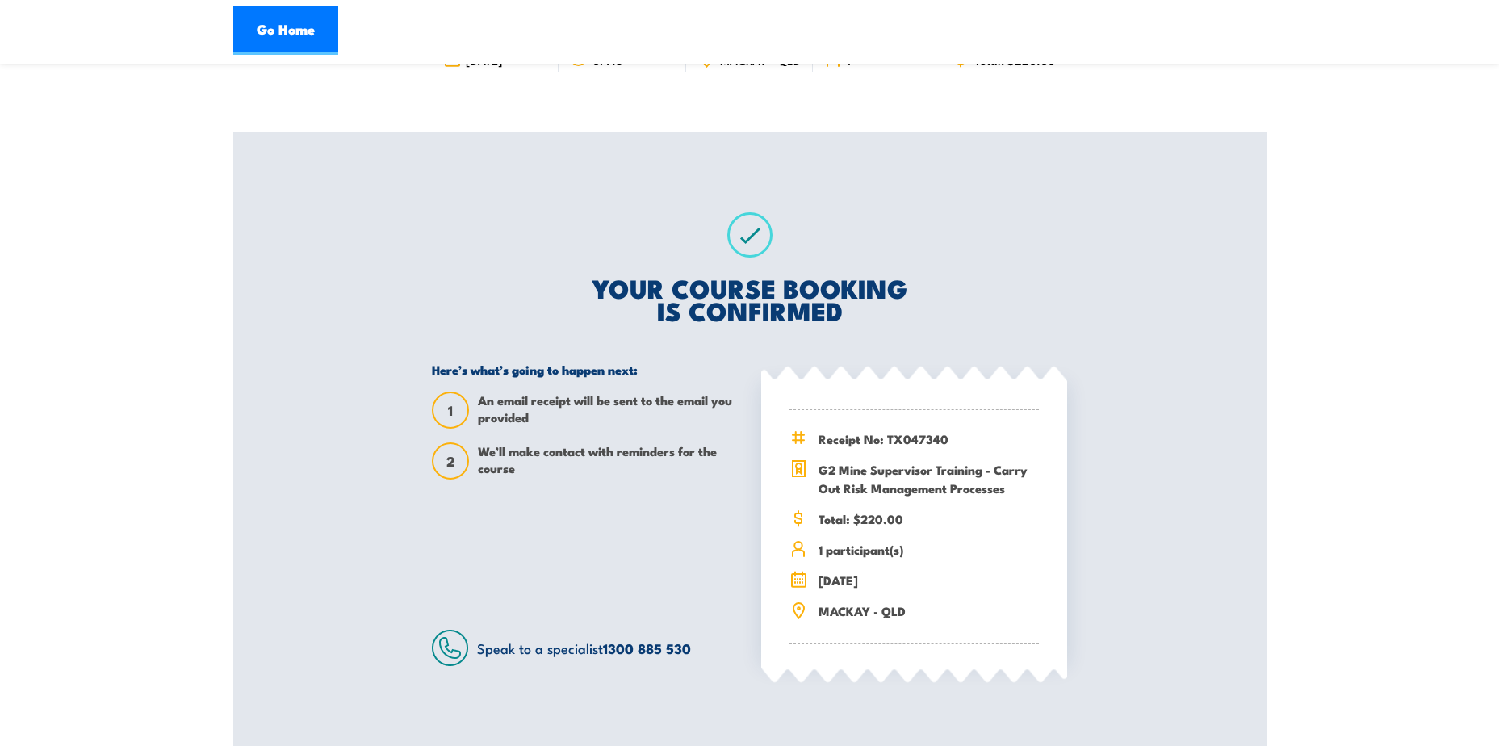
scroll to position [242, 0]
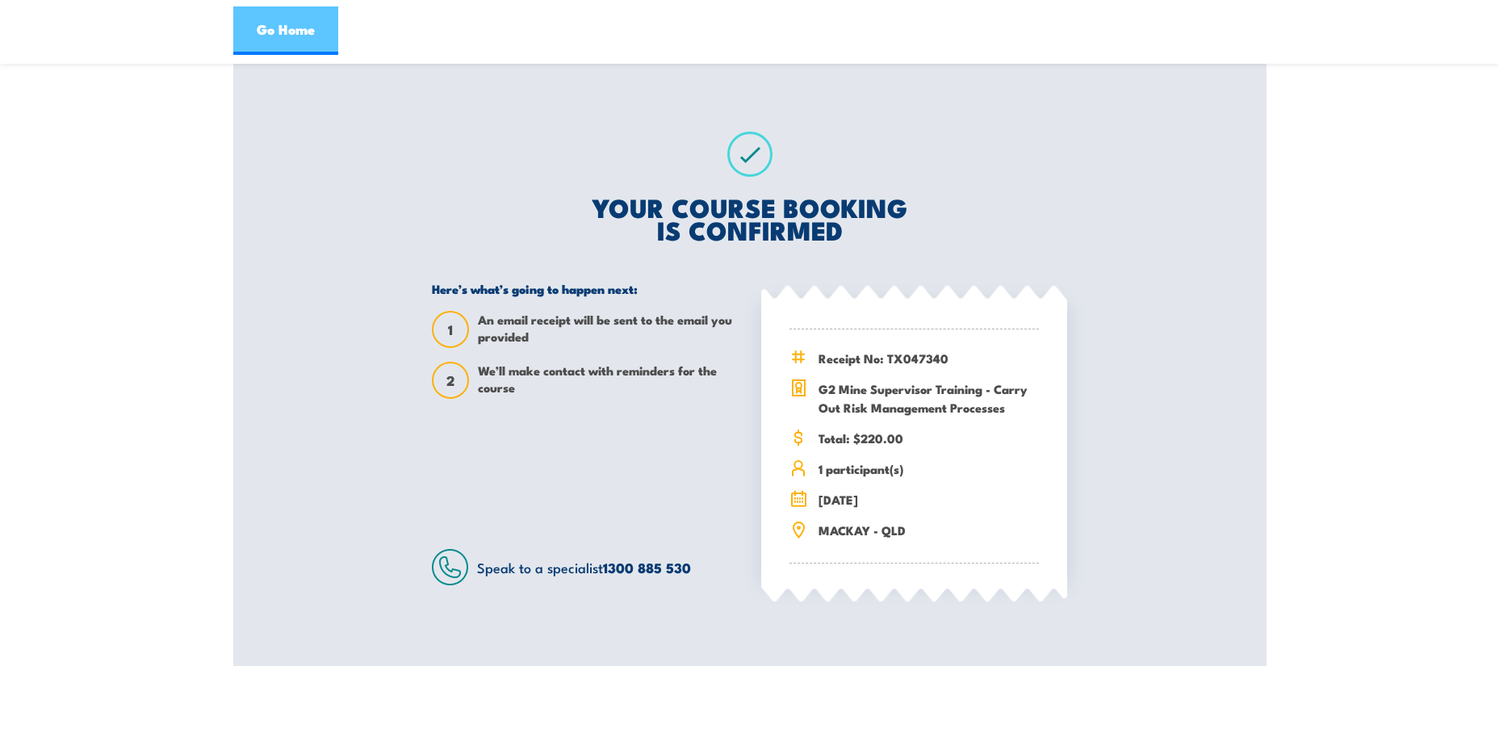
click at [263, 31] on link "Go Home" at bounding box center [285, 30] width 105 height 48
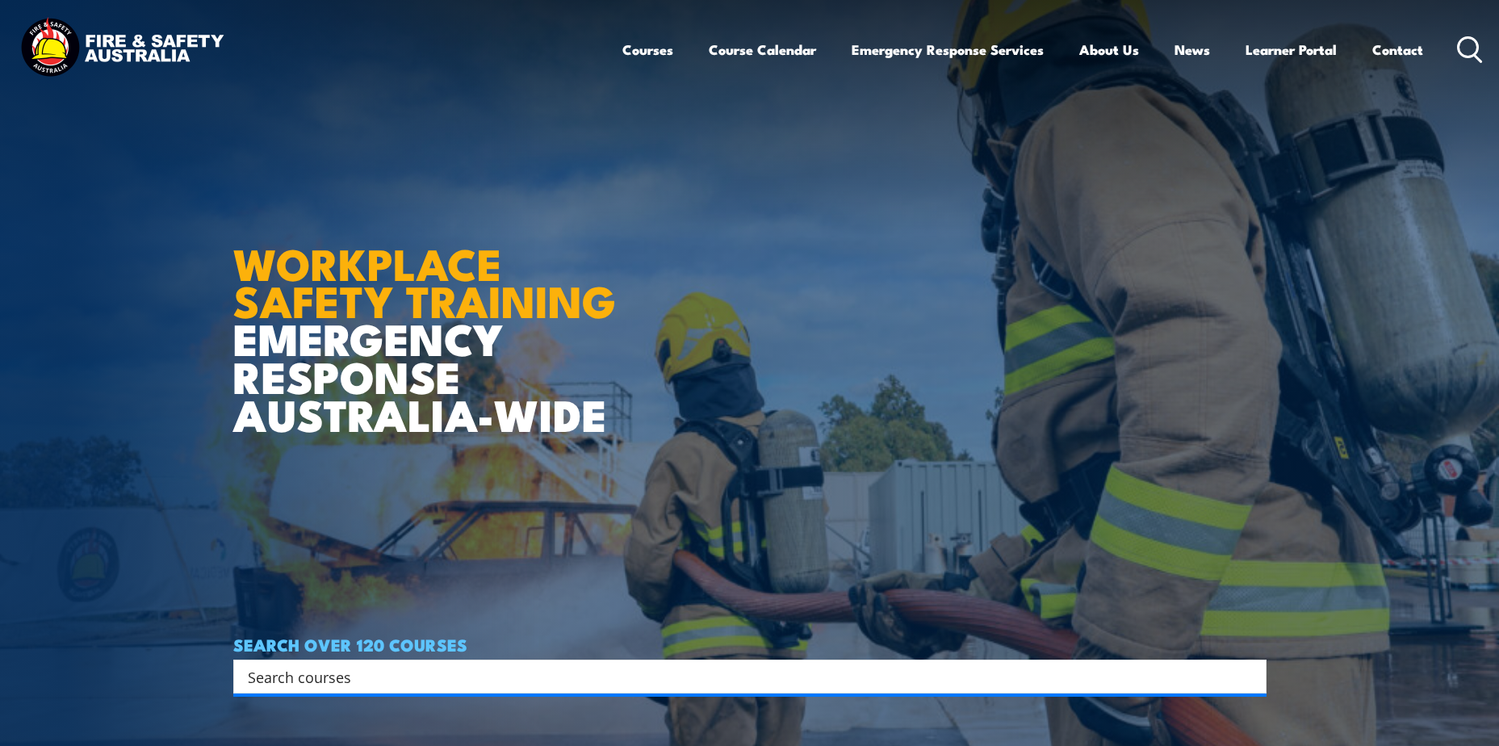
click at [393, 688] on div "Search" at bounding box center [749, 677] width 1033 height 34
click at [383, 674] on input "Search input" at bounding box center [739, 676] width 983 height 24
type input "G2"
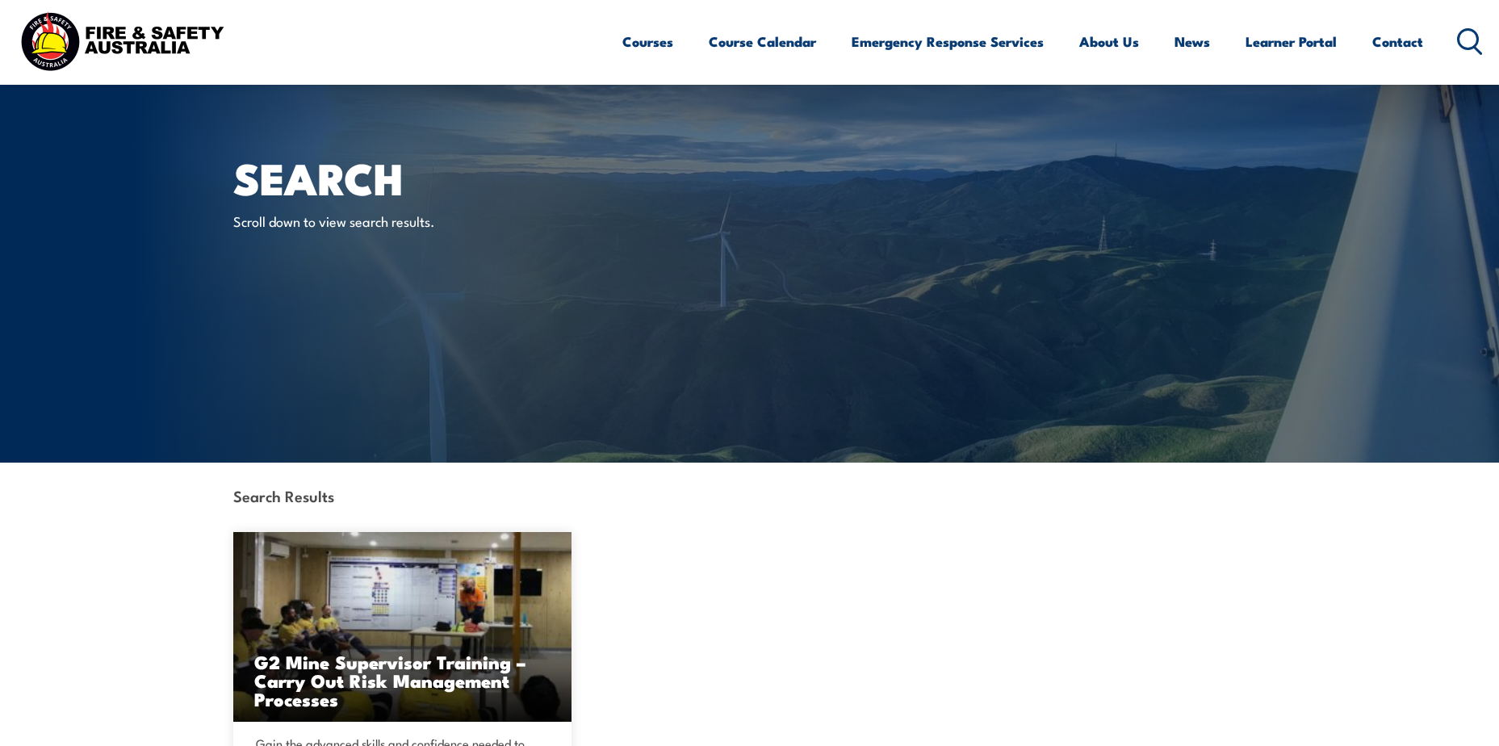
scroll to position [484, 0]
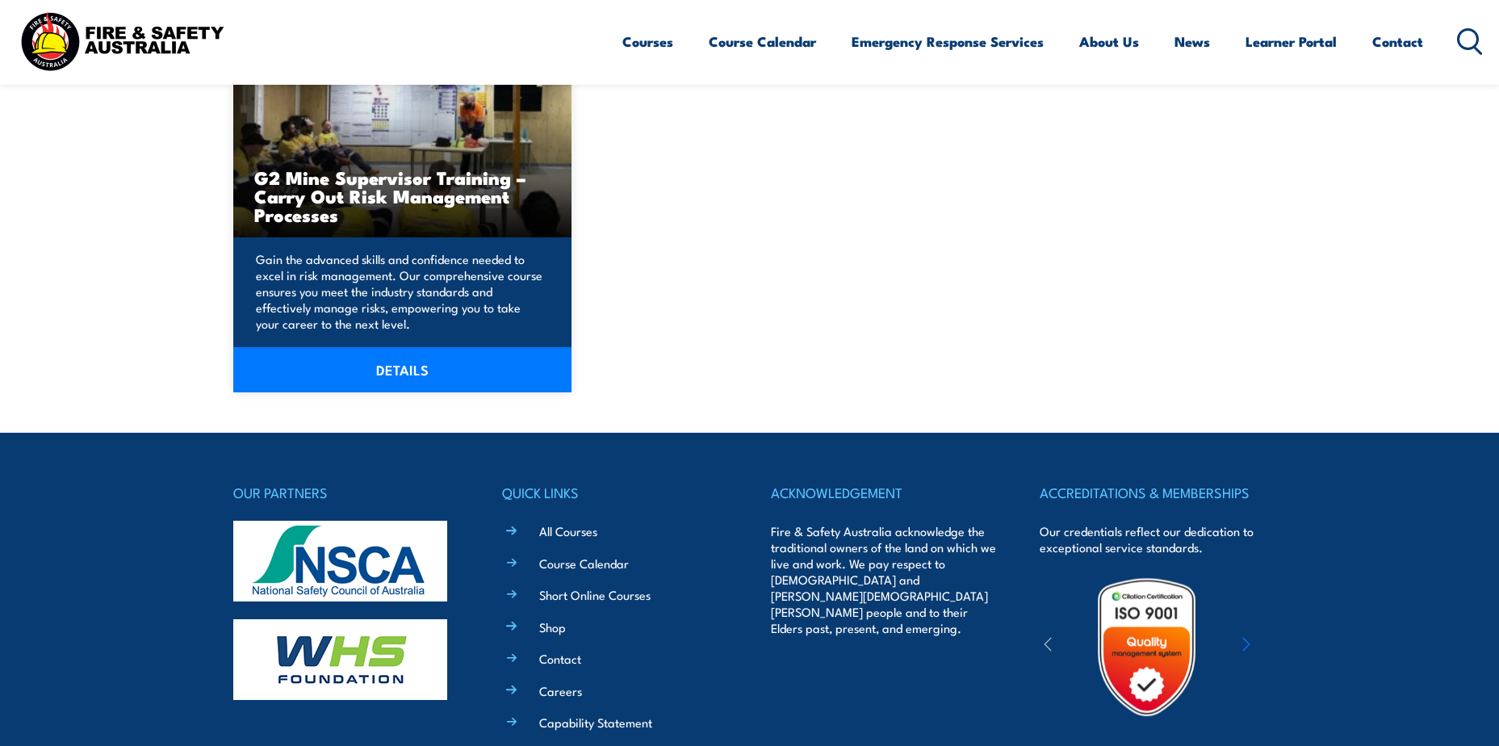
click at [422, 335] on div "Gain the advanced skills and confidence needed to excel in risk management. Our…" at bounding box center [402, 314] width 339 height 155
click at [418, 366] on link "DETAILS" at bounding box center [402, 369] width 339 height 45
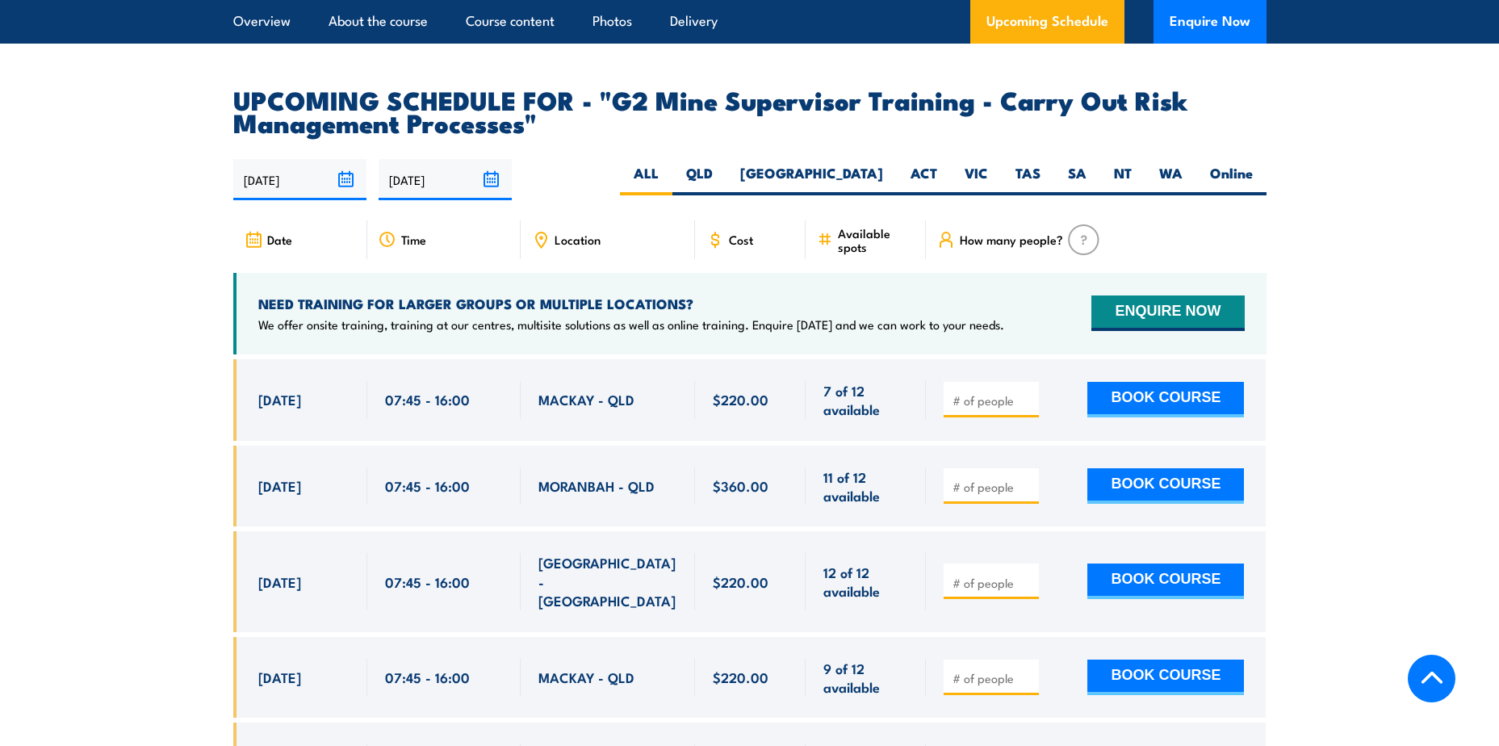
scroll to position [3068, 0]
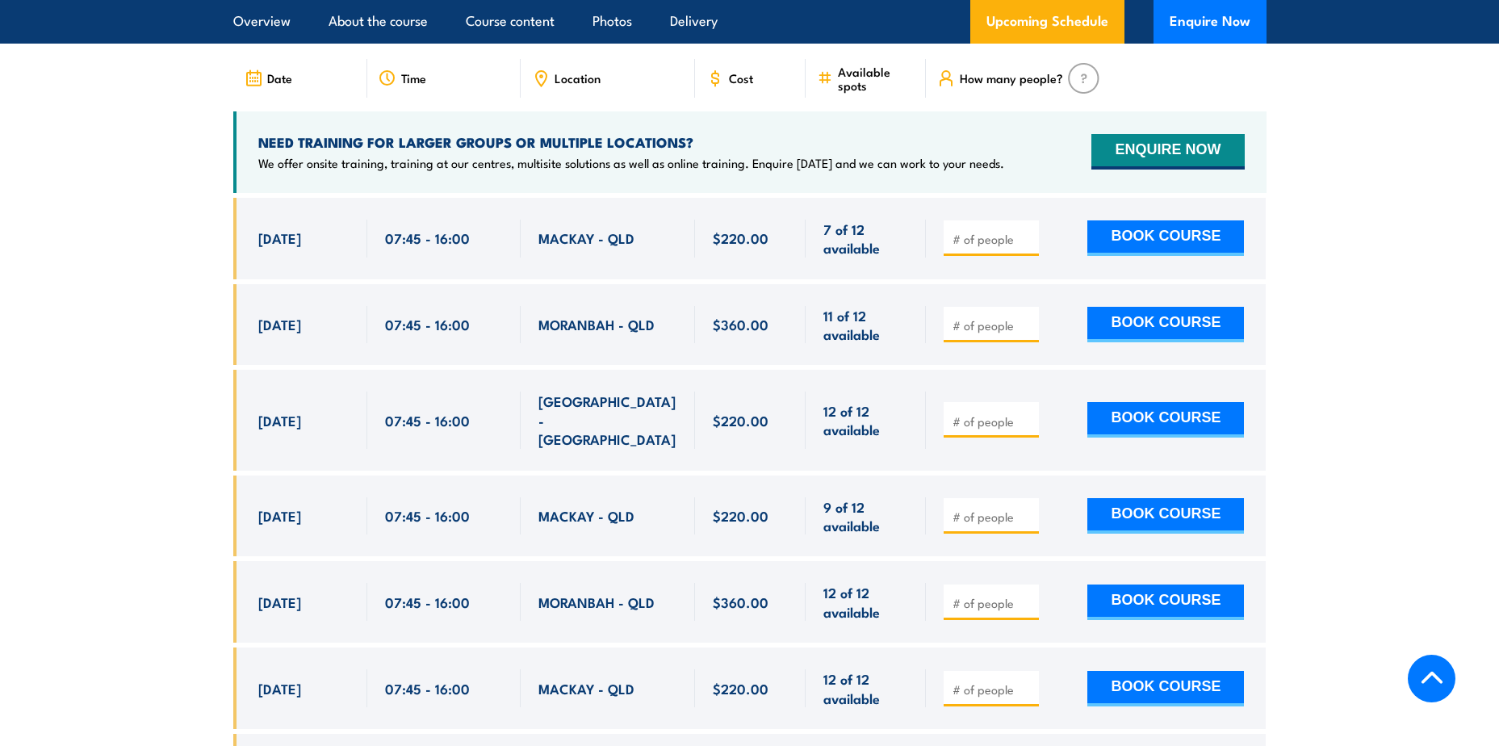
click at [988, 333] on input "number" at bounding box center [993, 325] width 81 height 16
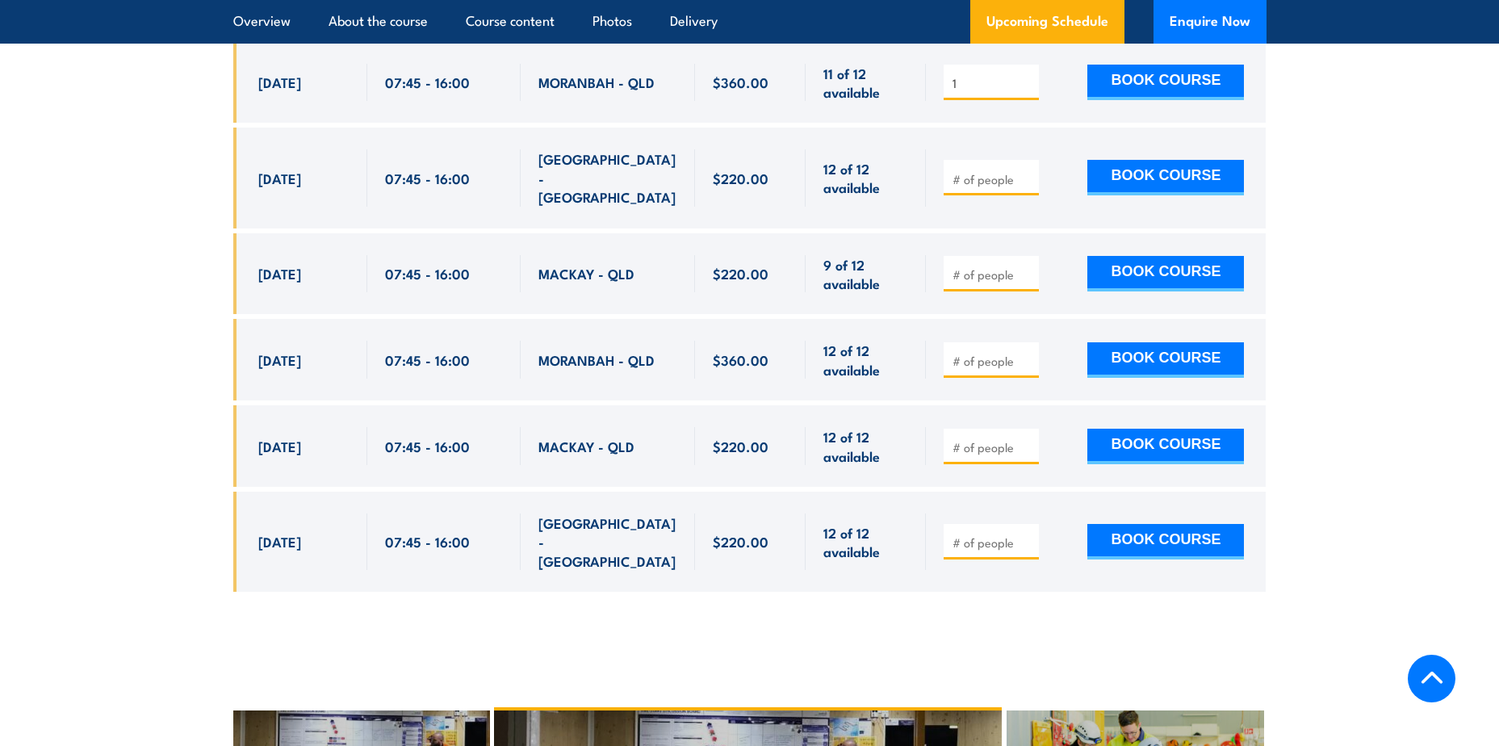
type input "1"
